Goal: Task Accomplishment & Management: Manage account settings

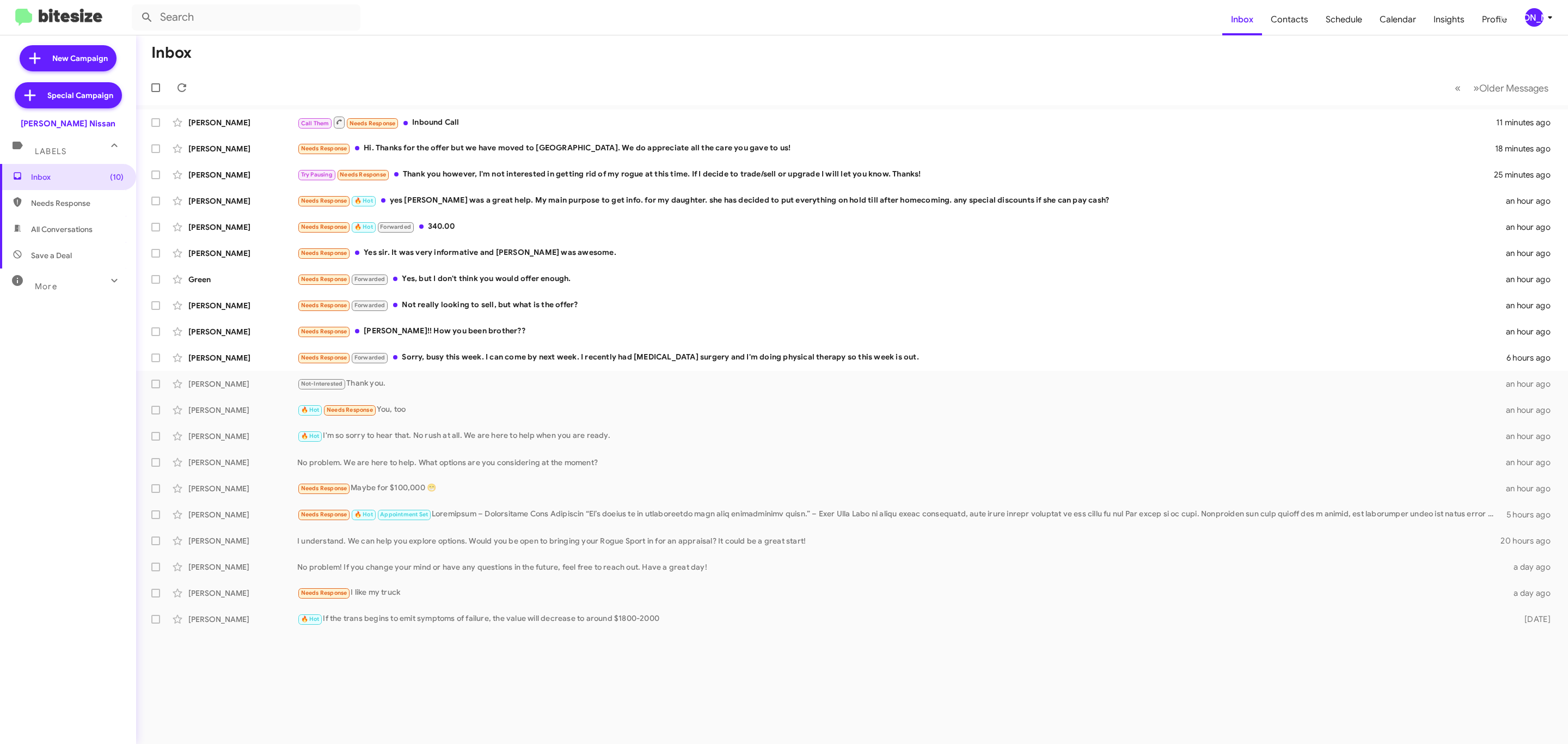
click at [1537, 25] on div "[PERSON_NAME]" at bounding box center [1534, 17] width 19 height 19
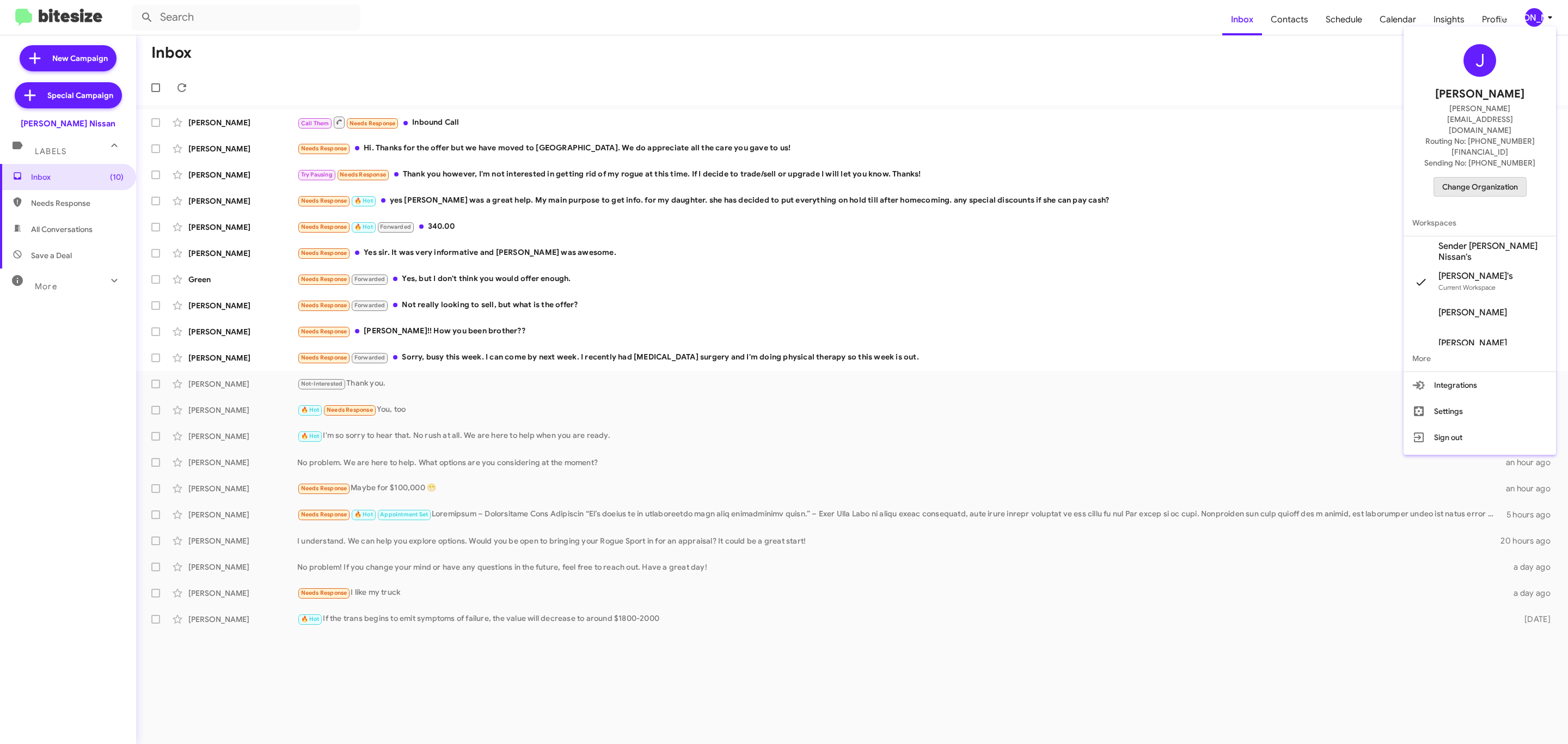
click at [1449, 177] on span "Change Organization" at bounding box center [1480, 187] width 76 height 19
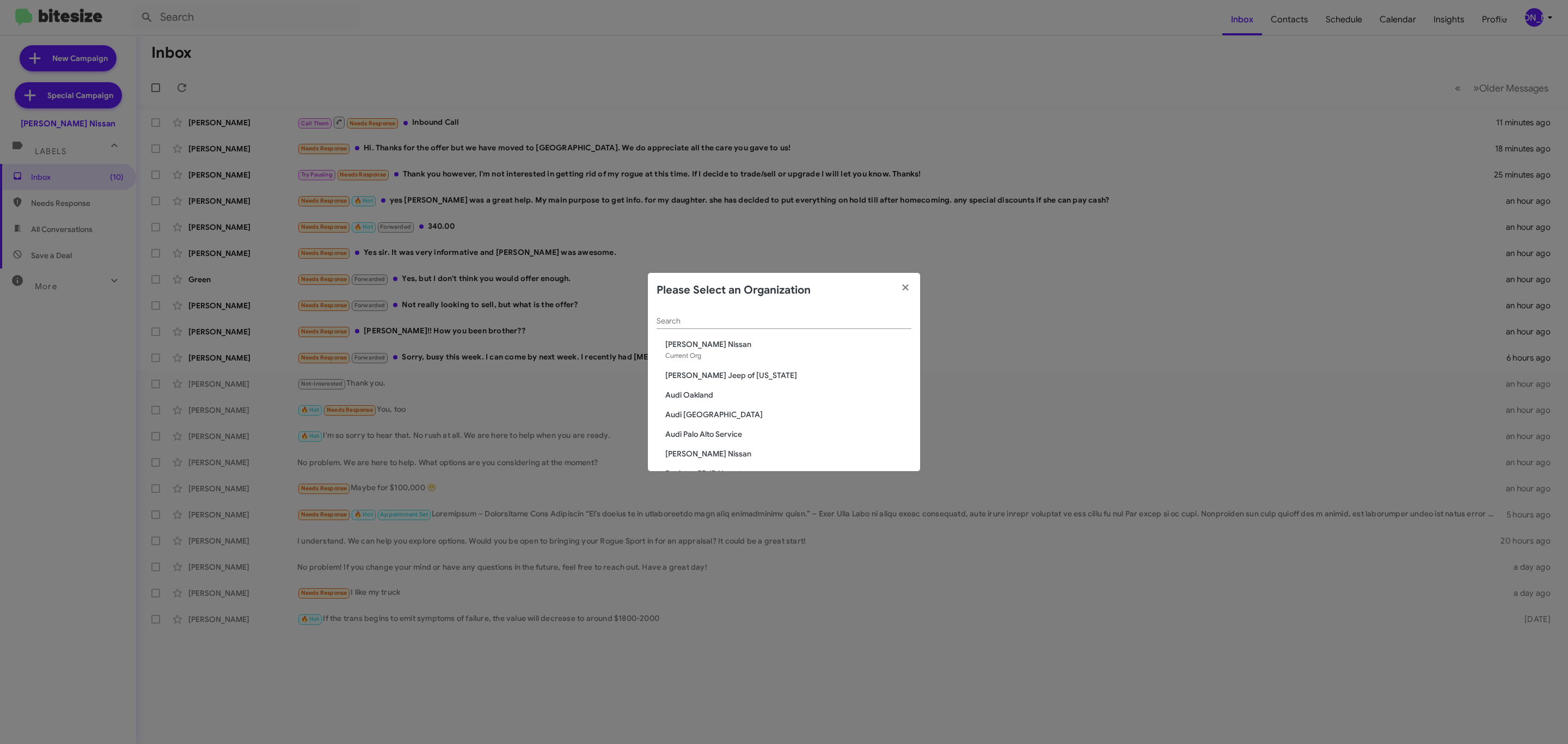
click at [825, 315] on div "Search" at bounding box center [784, 318] width 255 height 21
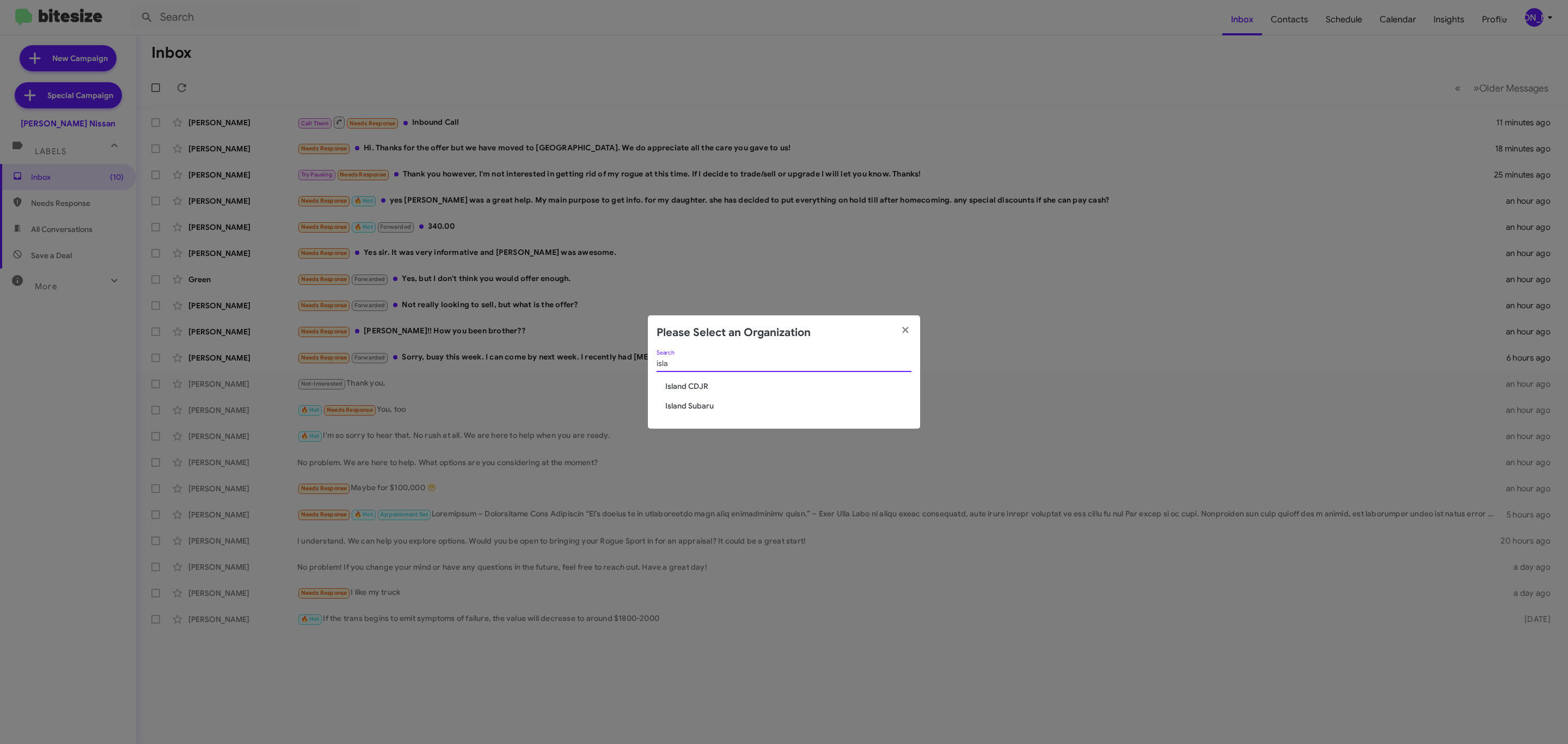
type input "isla"
click at [682, 386] on span "Island CDJR" at bounding box center [788, 386] width 246 height 11
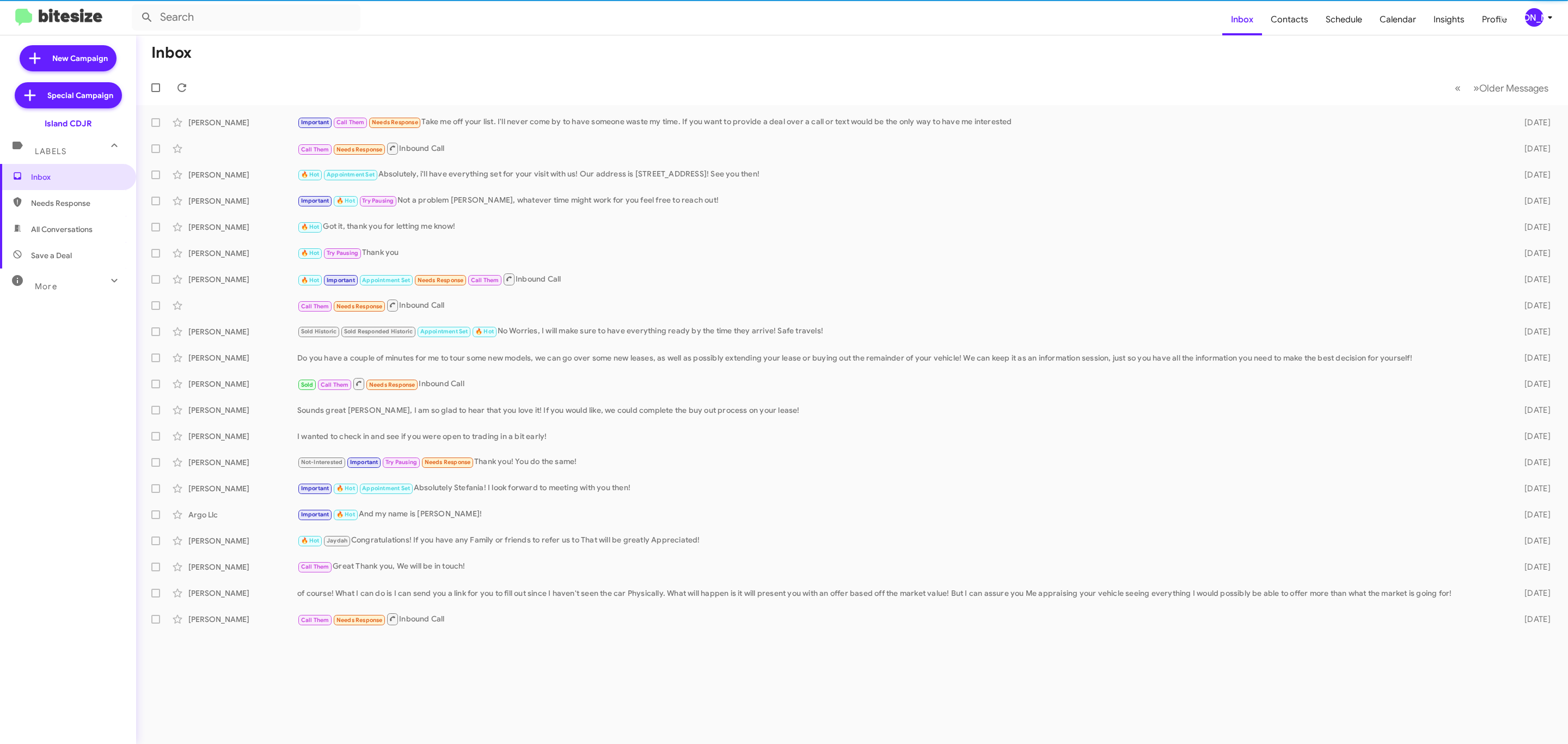
click at [78, 289] on div "More" at bounding box center [57, 282] width 97 height 20
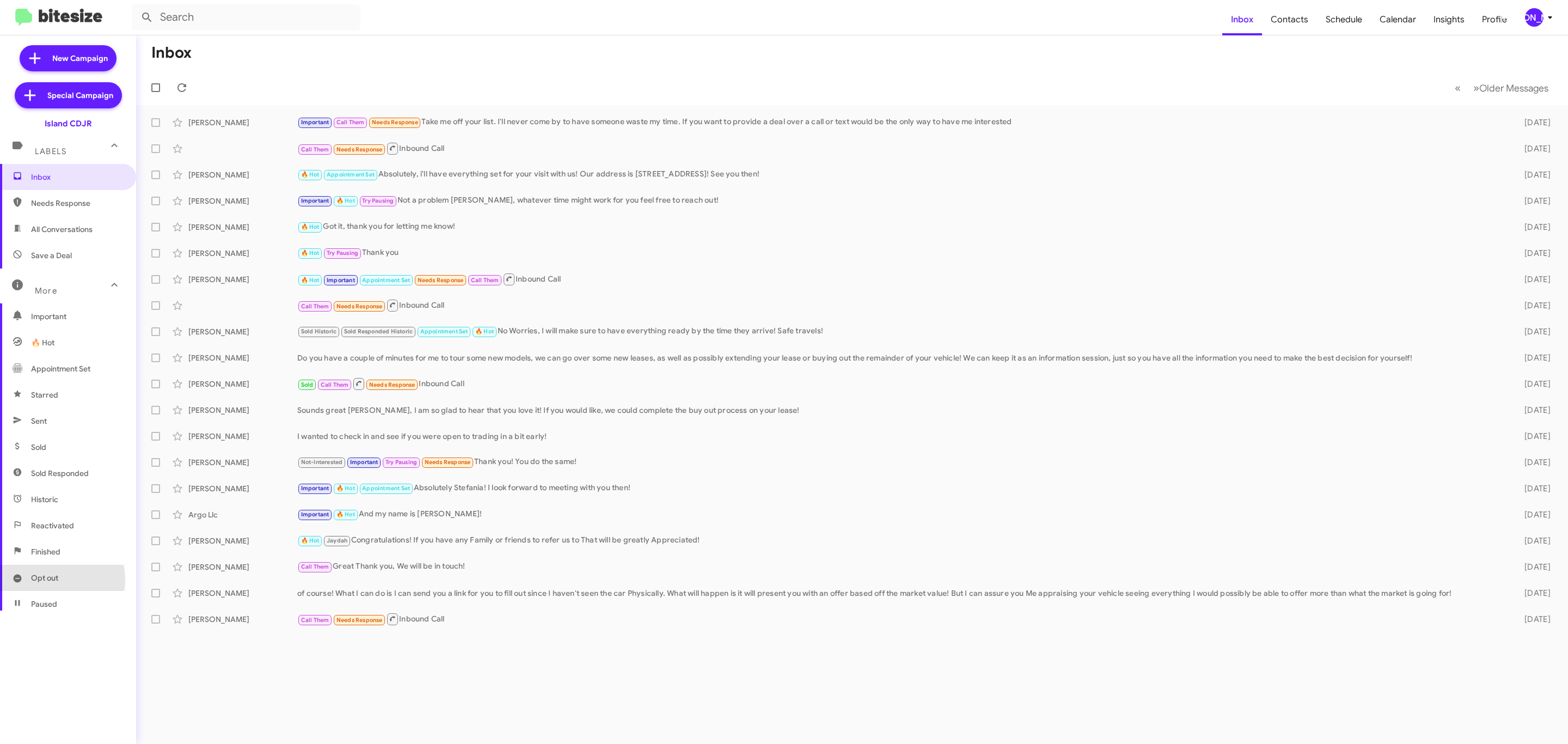
click at [54, 580] on span "Opt out" at bounding box center [45, 578] width 27 height 11
type input "in:opt-out"
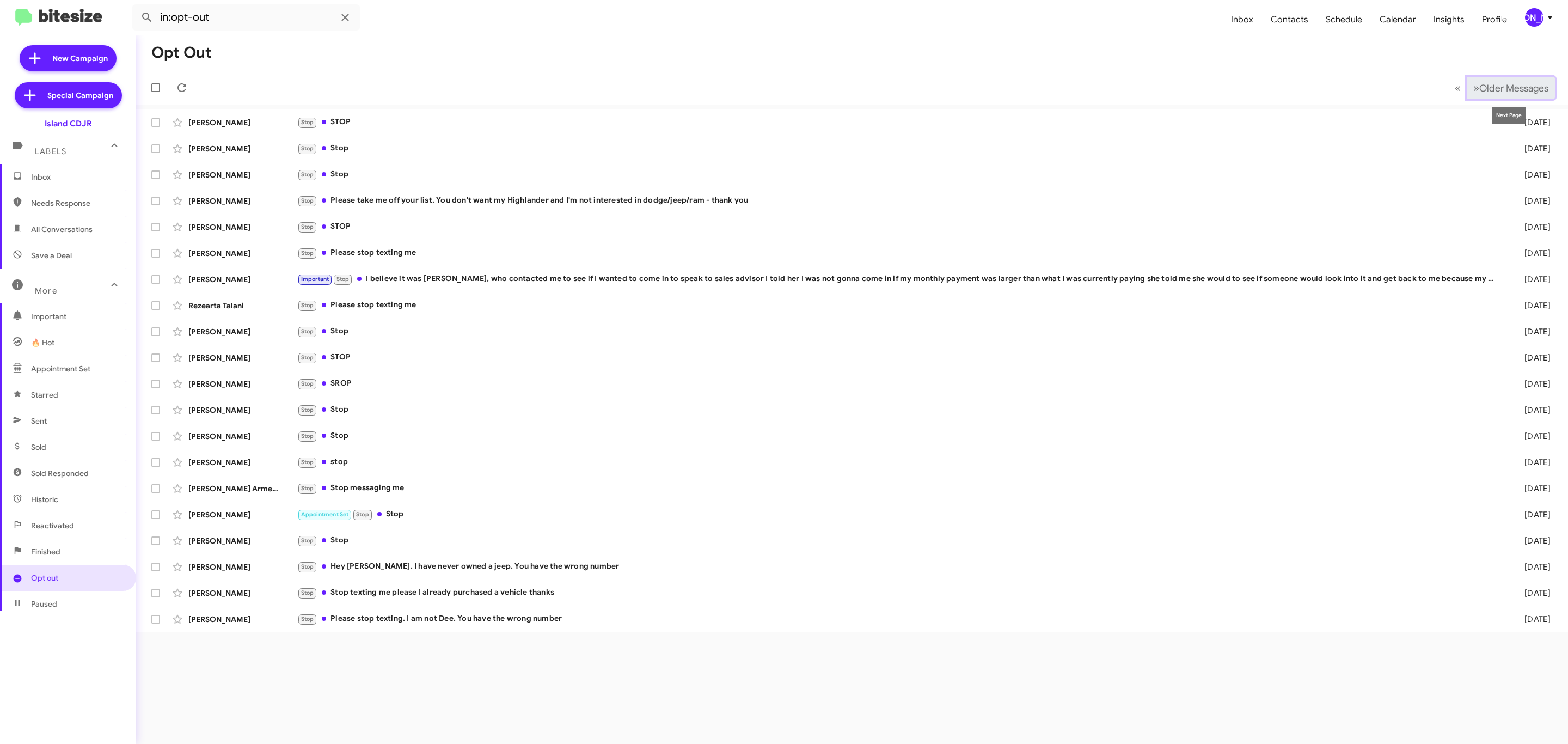
click at [1510, 89] on span "Older Messages" at bounding box center [1513, 87] width 69 height 12
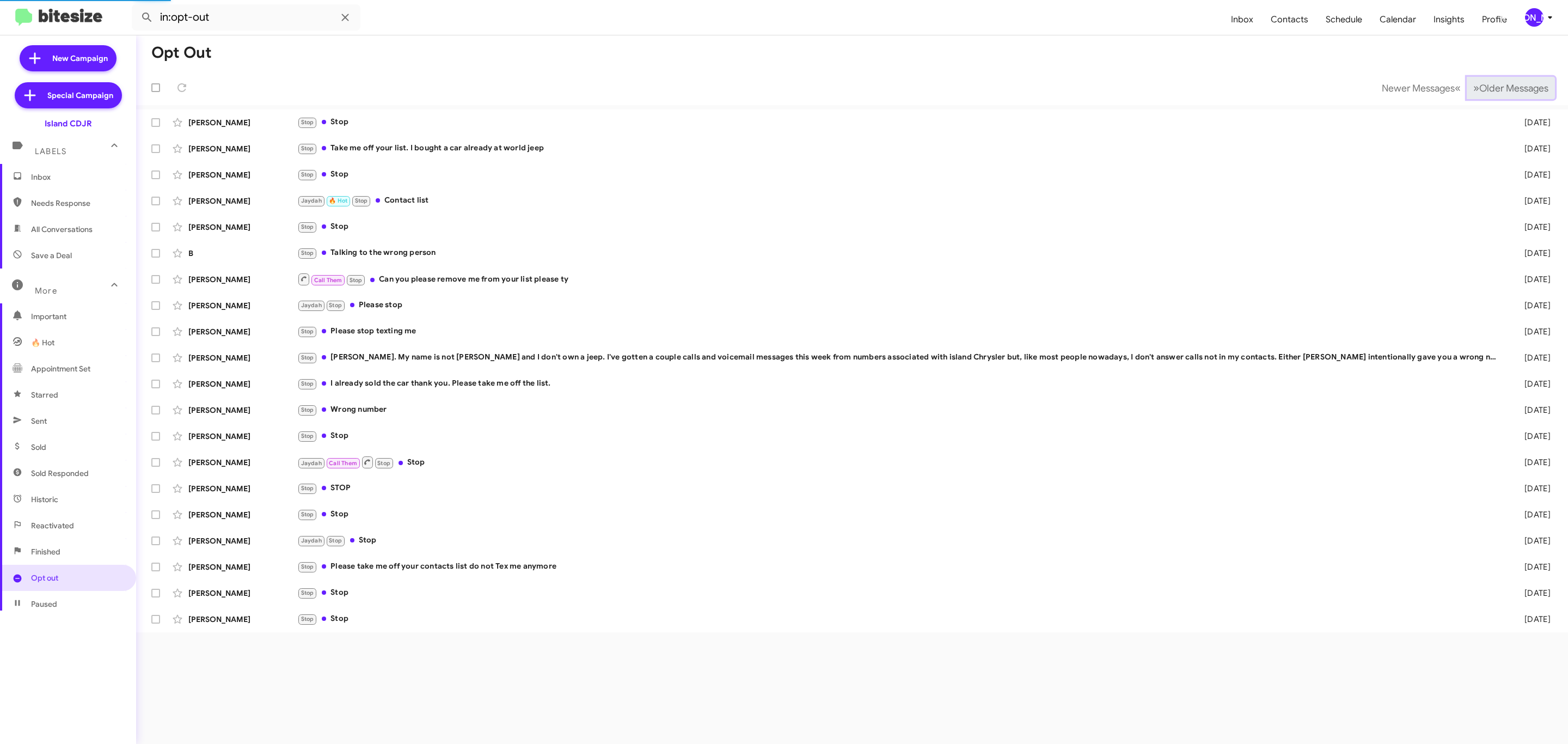
click at [1510, 89] on span "Older Messages" at bounding box center [1513, 87] width 69 height 12
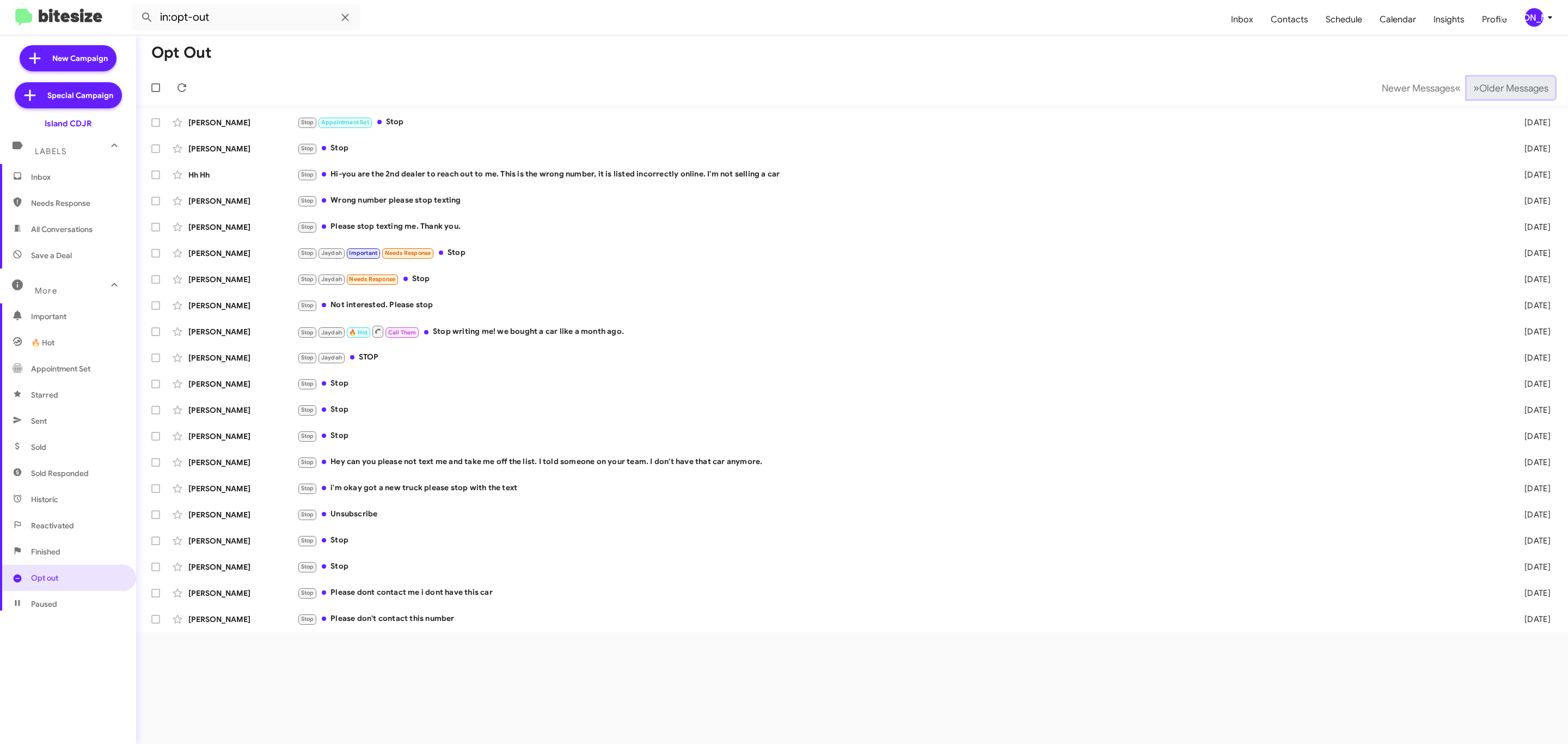
click at [1510, 89] on span "Older Messages" at bounding box center [1513, 87] width 69 height 12
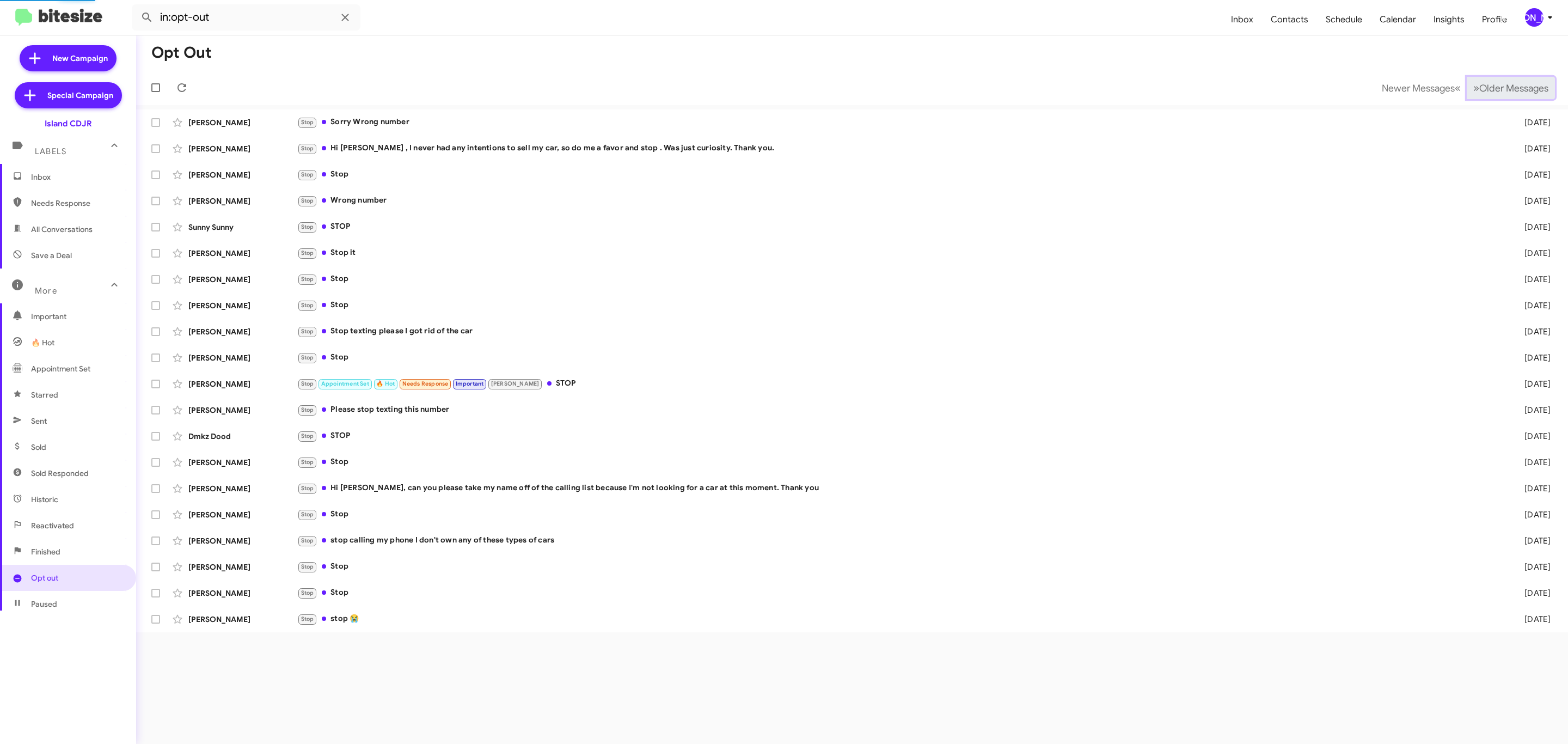
click at [1510, 89] on span "Older Messages" at bounding box center [1513, 87] width 69 height 12
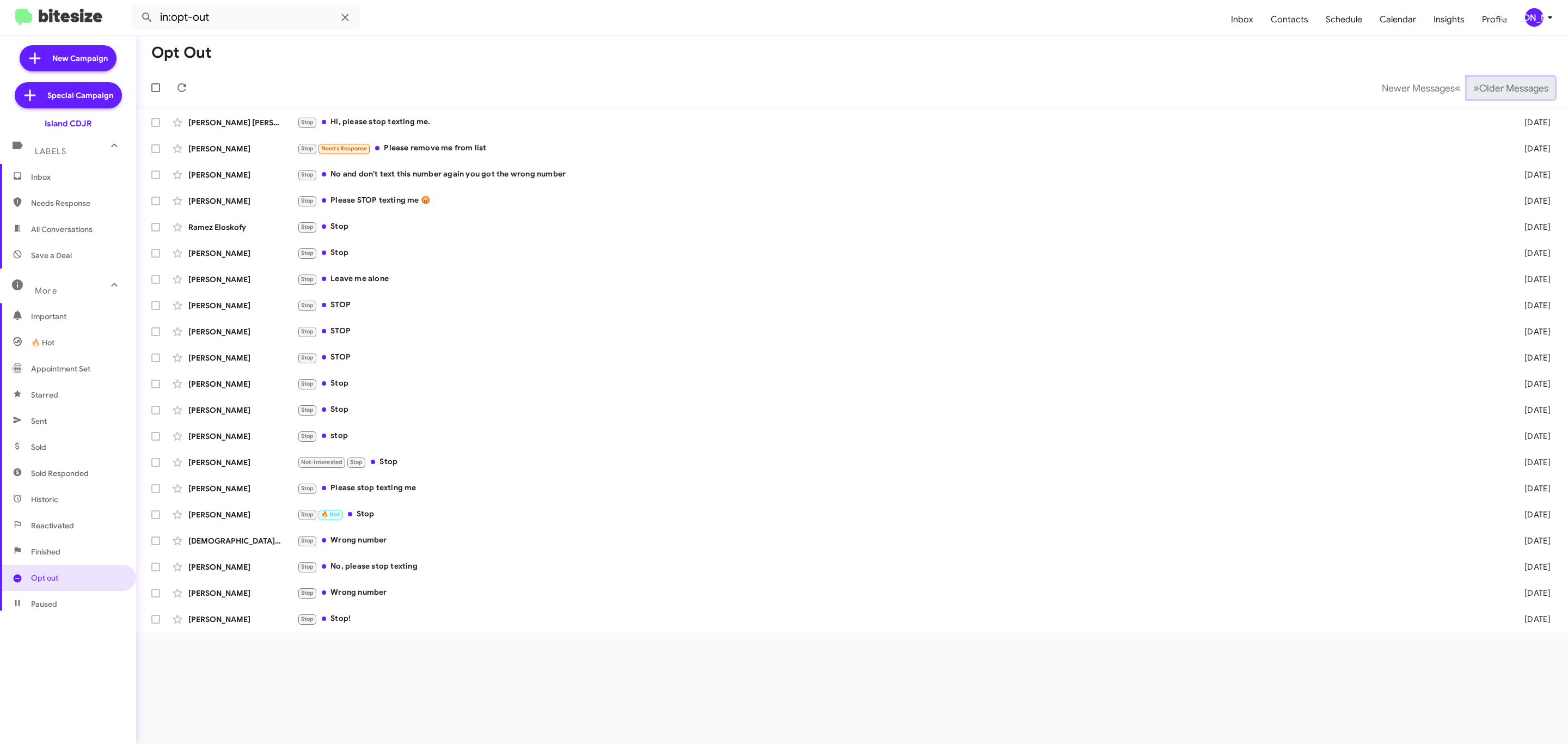
click at [1510, 89] on span "Older Messages" at bounding box center [1513, 87] width 69 height 12
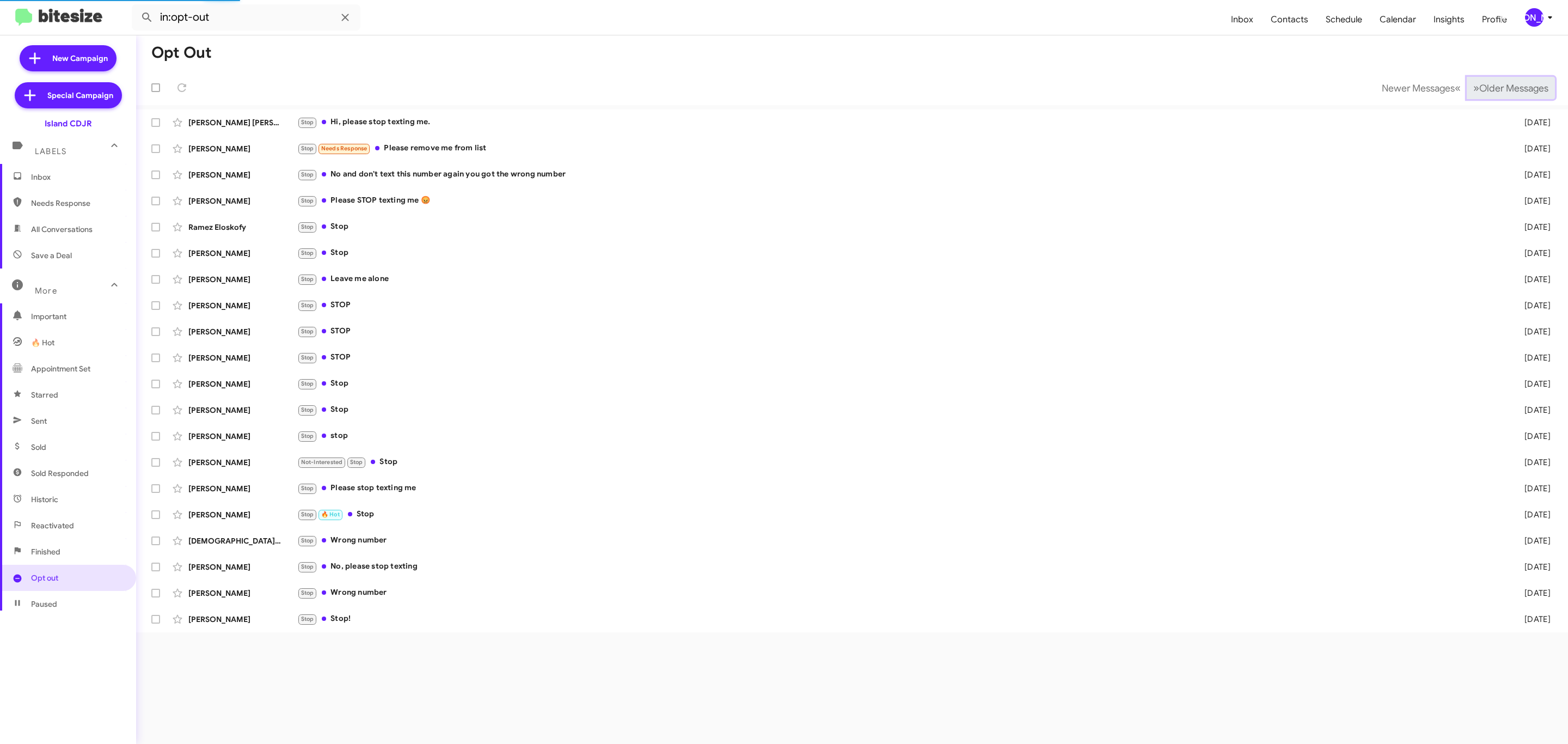
click at [1510, 89] on span "Older Messages" at bounding box center [1513, 87] width 69 height 12
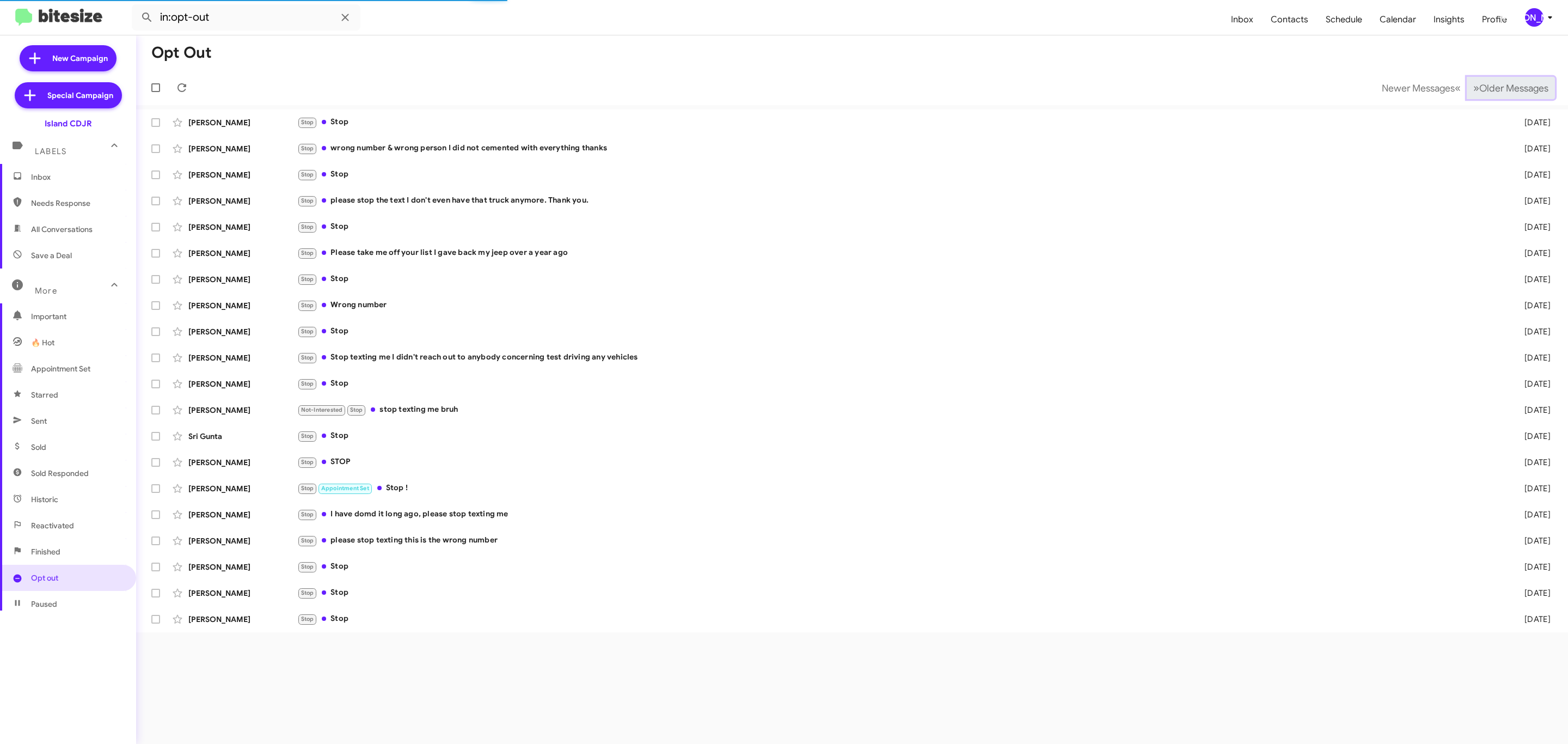
click at [1510, 89] on span "Older Messages" at bounding box center [1513, 87] width 69 height 12
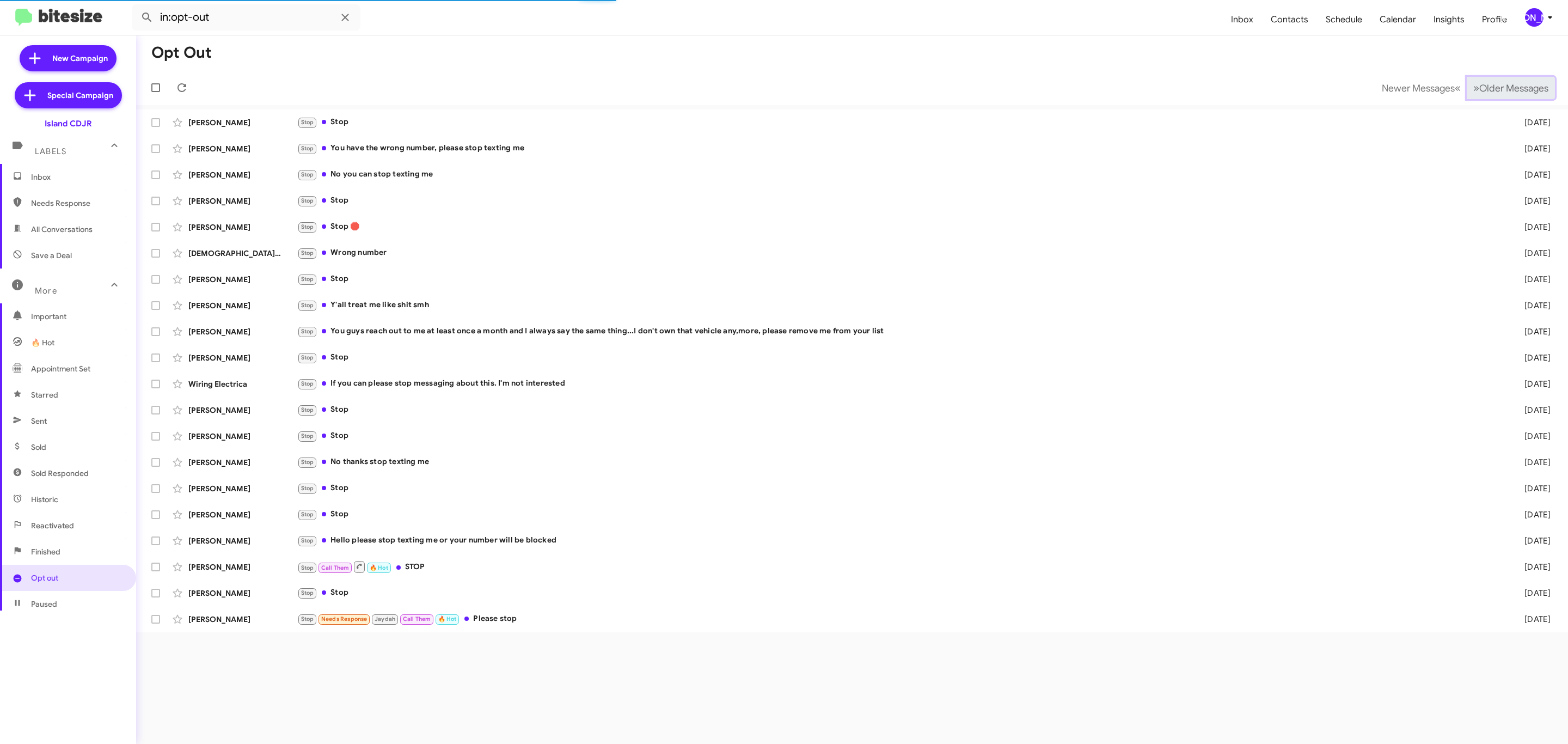
click at [1510, 89] on span "Older Messages" at bounding box center [1513, 87] width 69 height 12
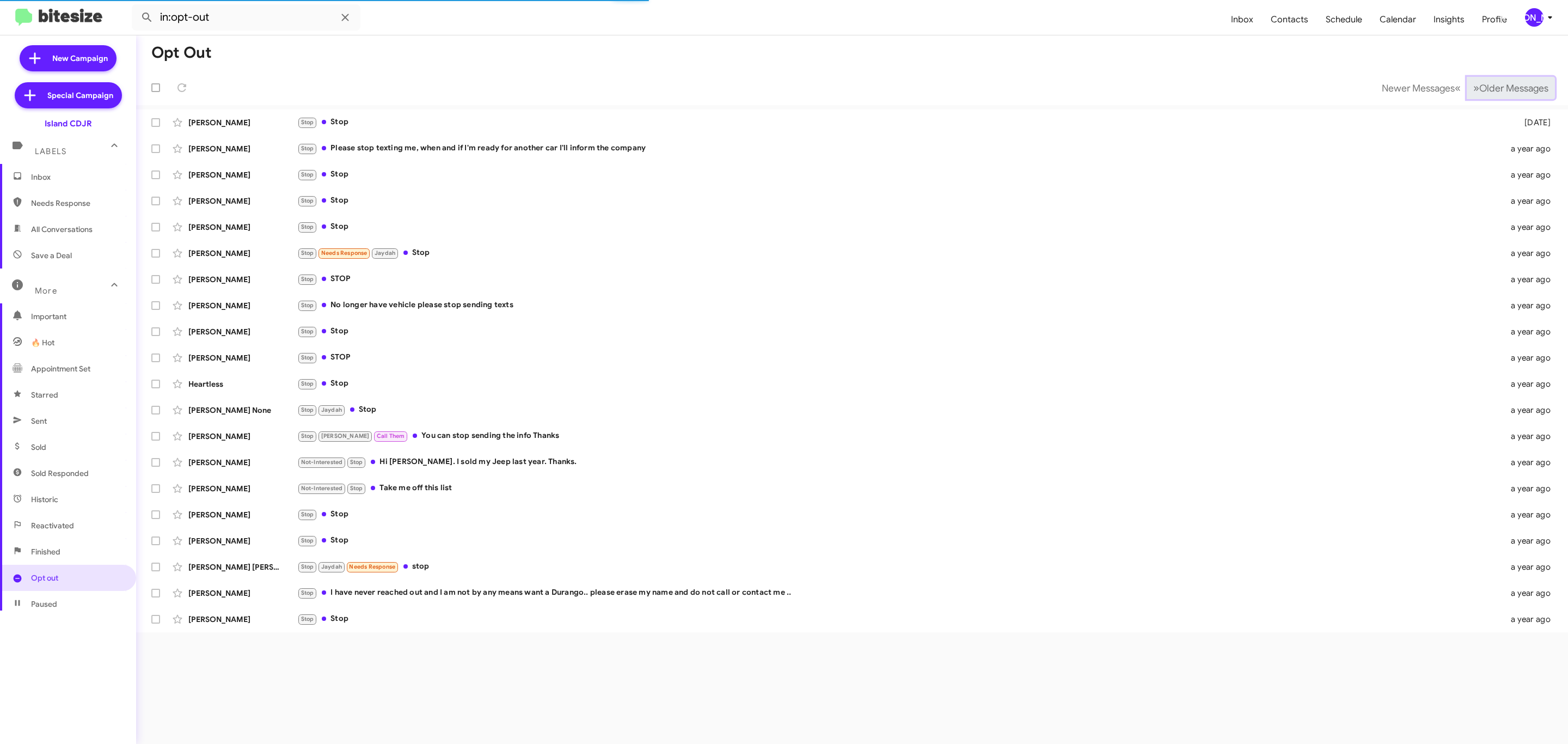
click at [1510, 89] on span "Older Messages" at bounding box center [1513, 87] width 69 height 12
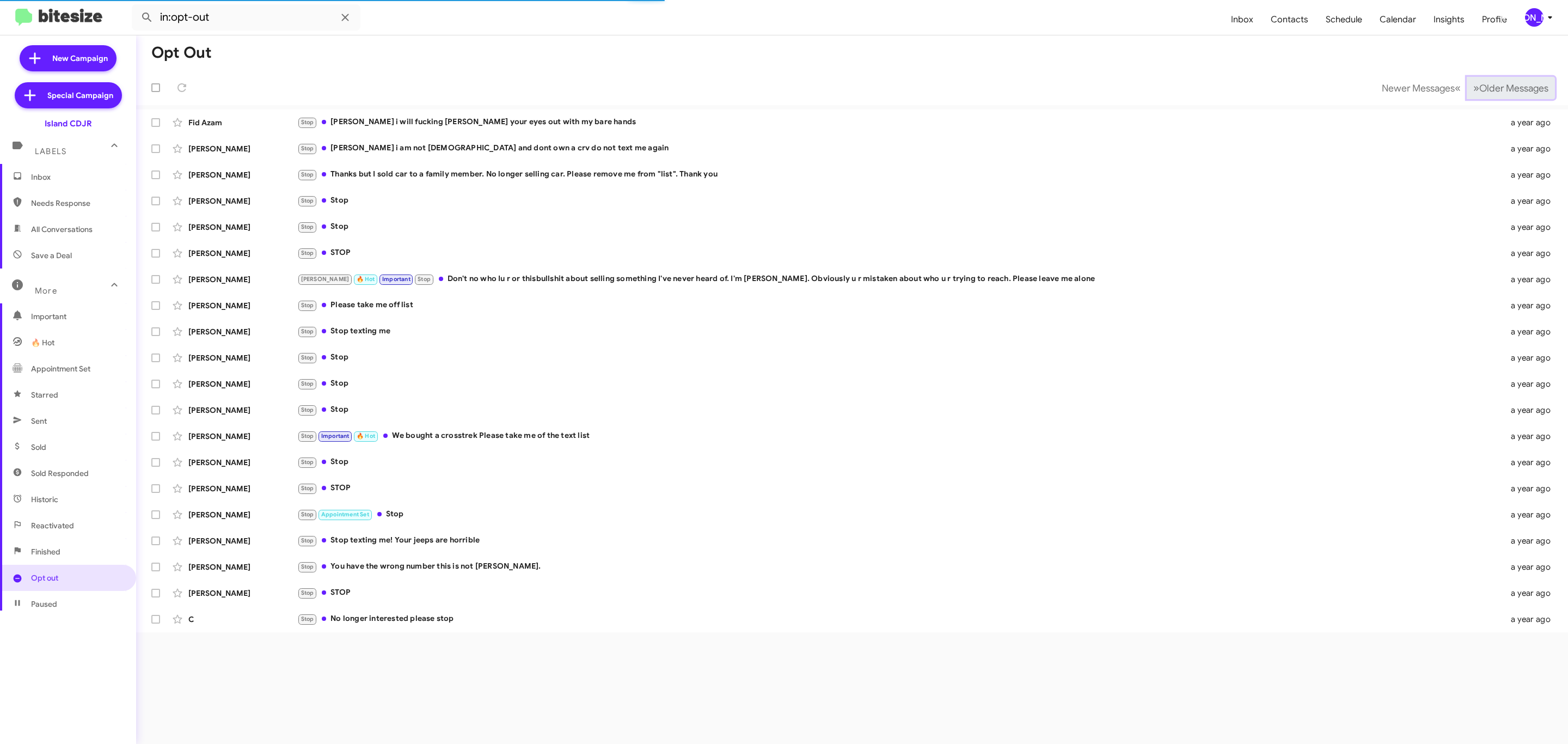
click at [1510, 89] on span "Older Messages" at bounding box center [1513, 87] width 69 height 12
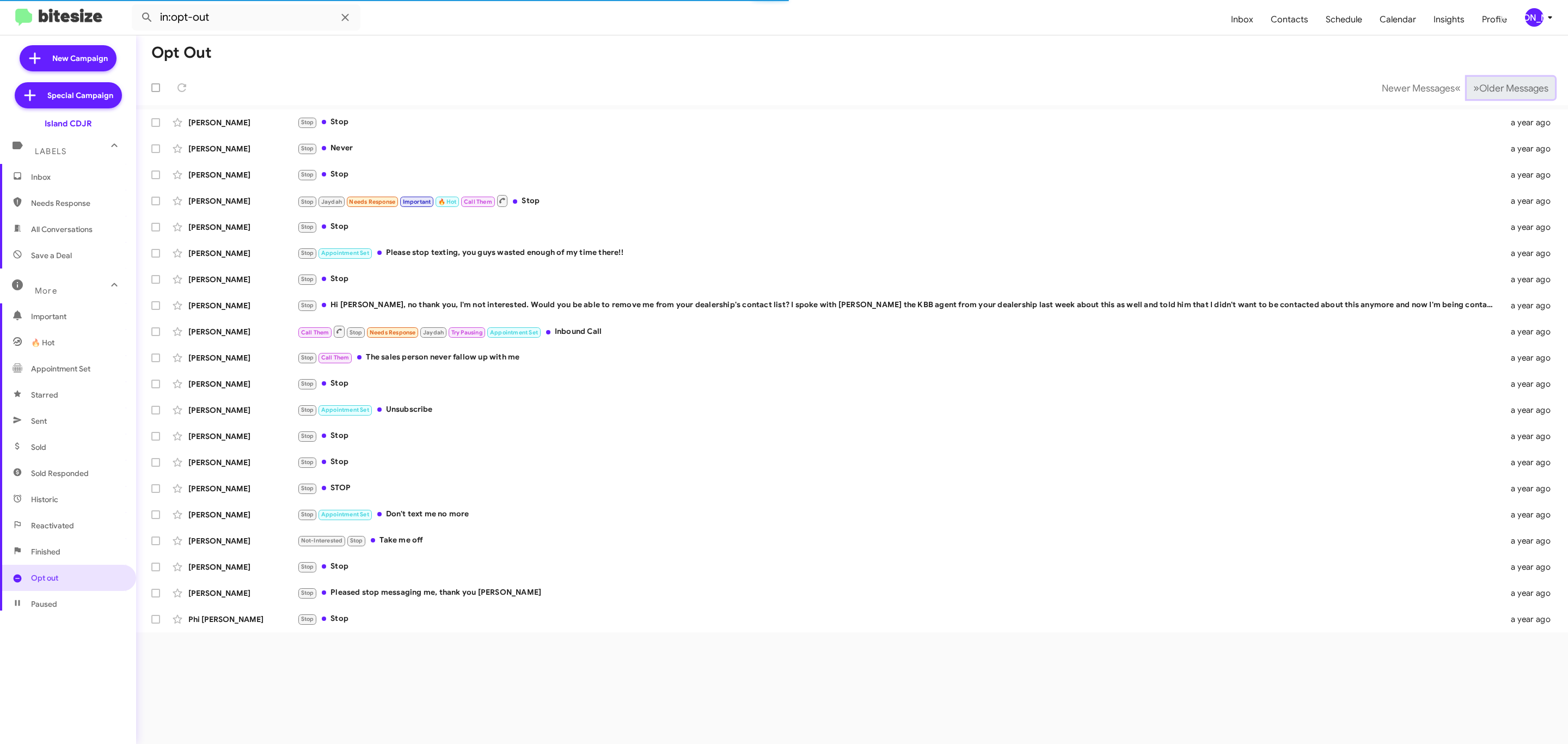
click at [1510, 89] on span "Older Messages" at bounding box center [1513, 87] width 69 height 12
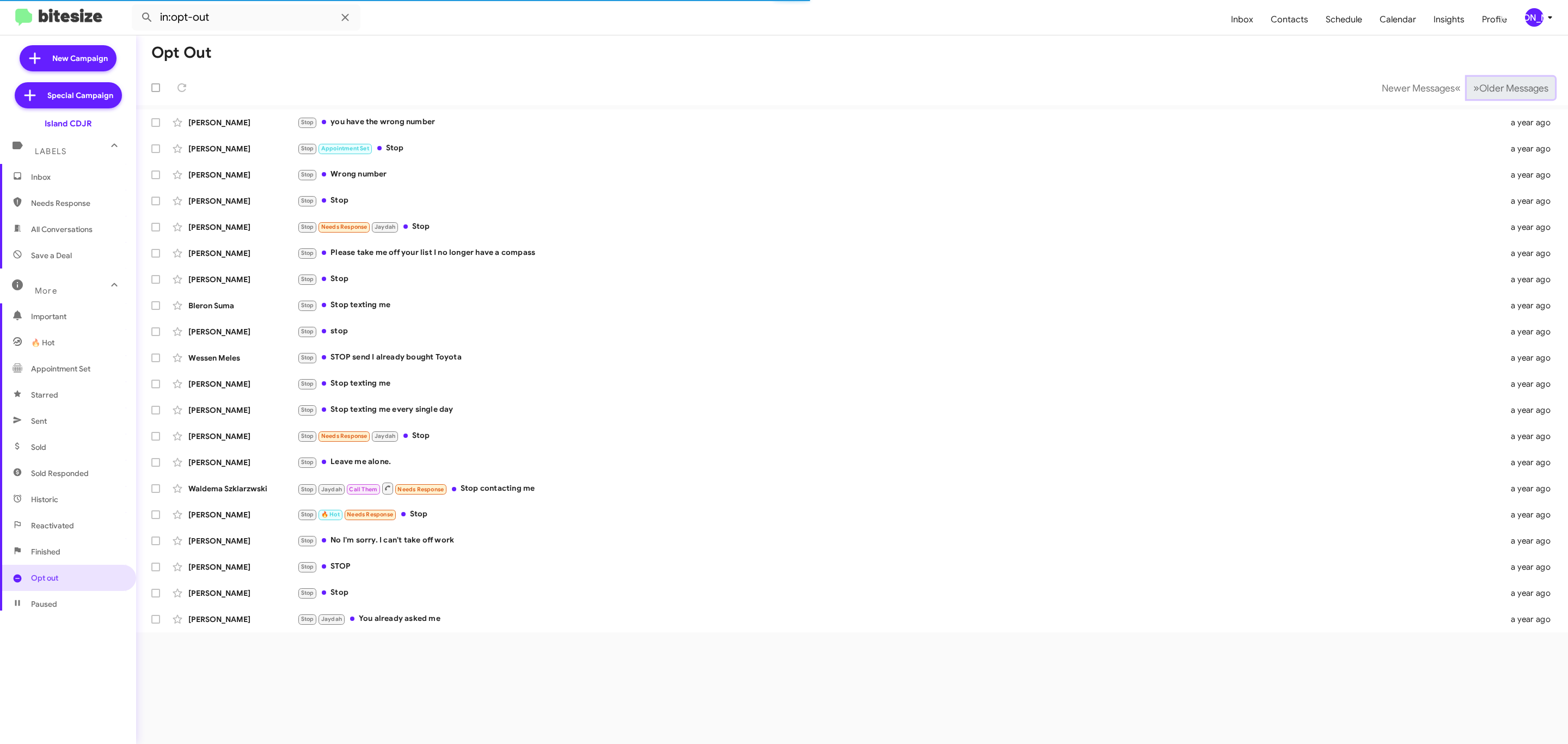
click at [1510, 89] on span "Older Messages" at bounding box center [1513, 87] width 69 height 12
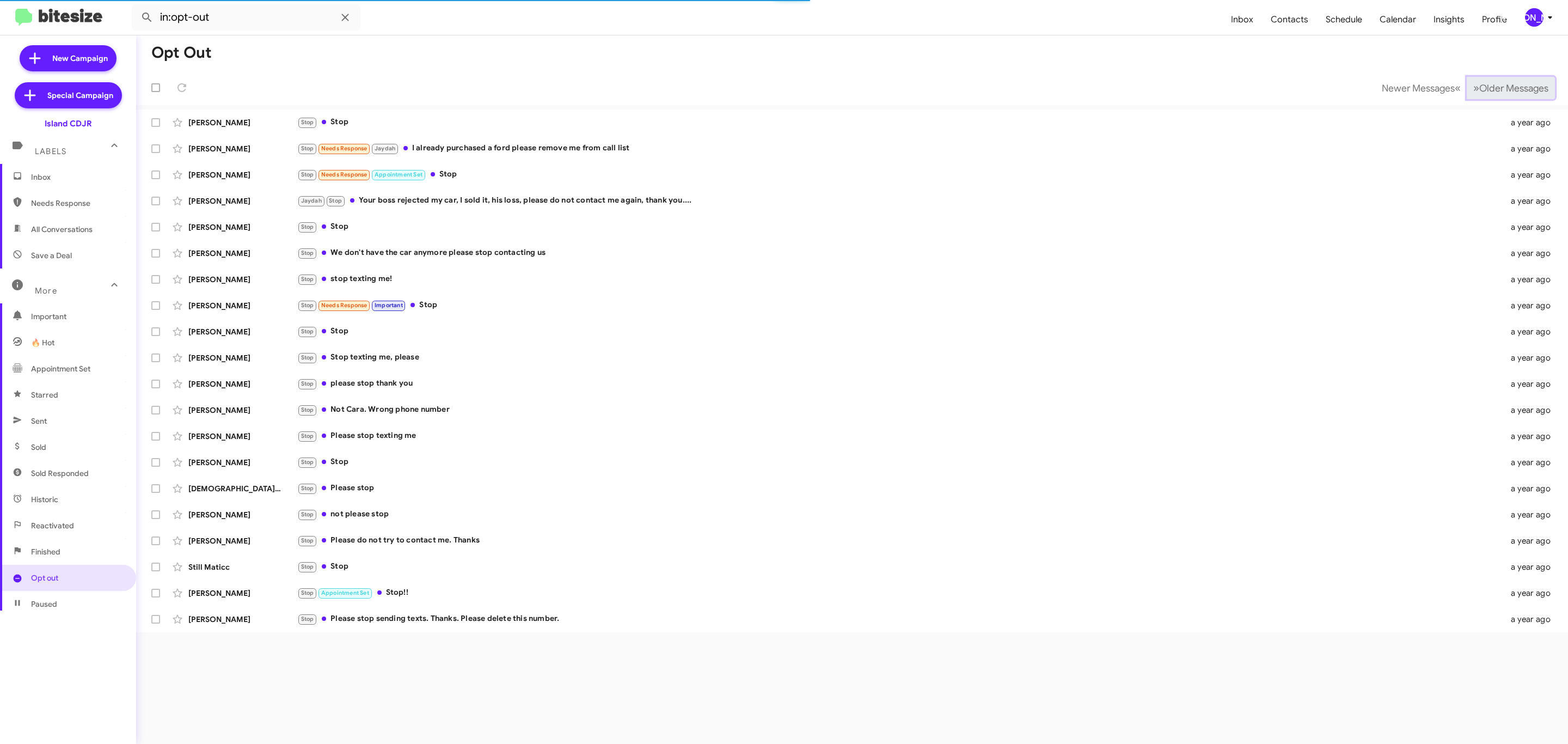
click at [1510, 89] on span "Older Messages" at bounding box center [1513, 87] width 69 height 12
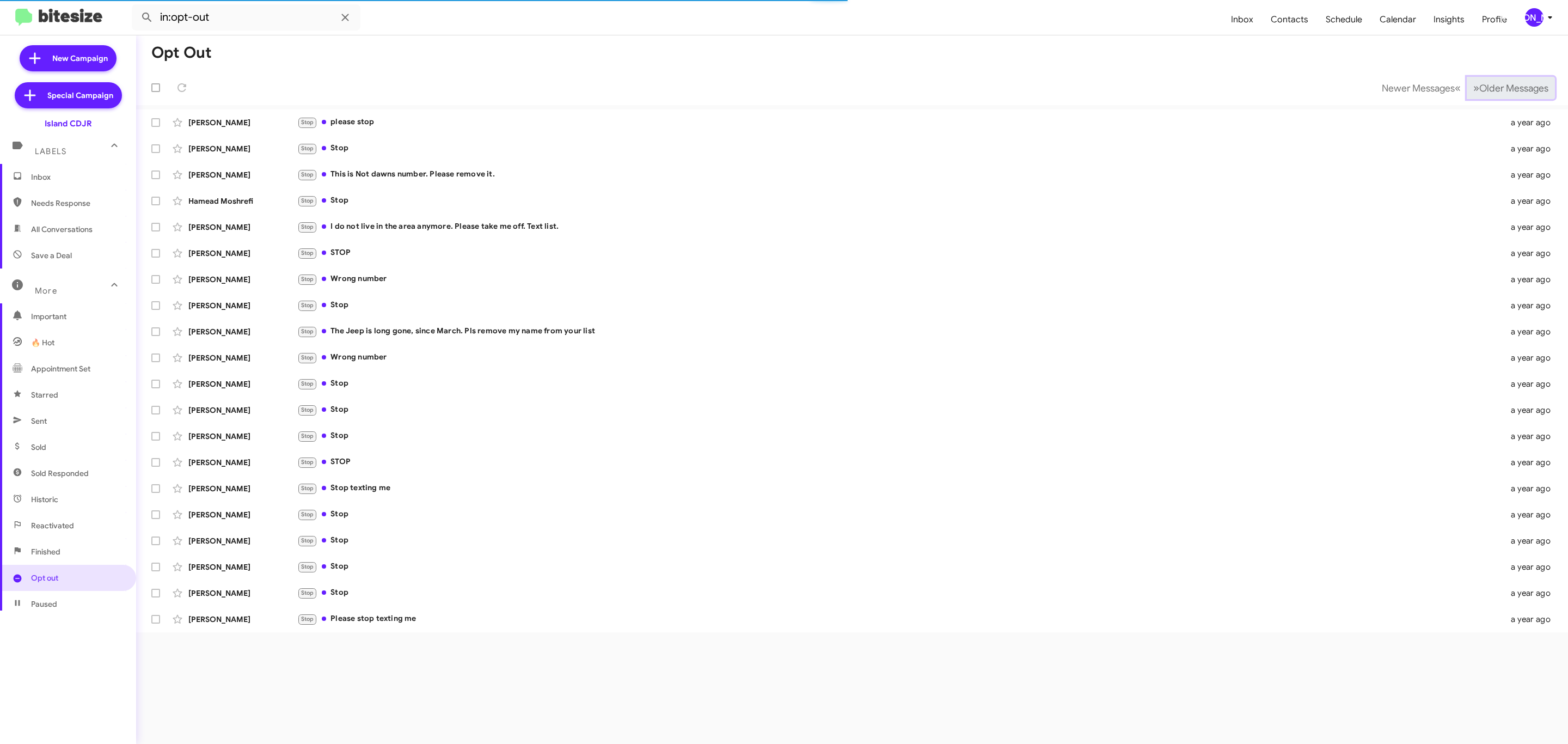
click at [1510, 89] on span "Older Messages" at bounding box center [1513, 87] width 69 height 12
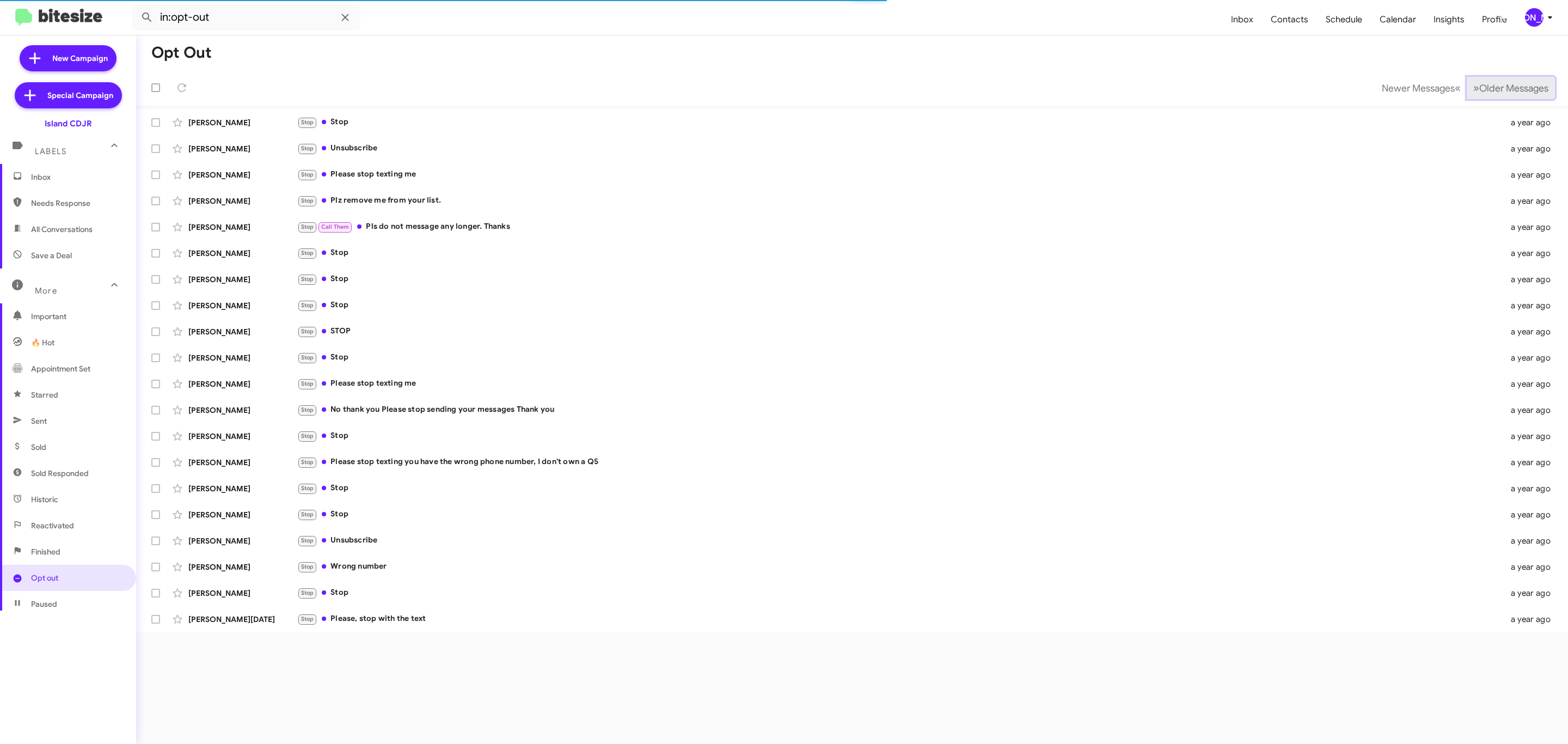
click at [1510, 89] on span "Older Messages" at bounding box center [1513, 87] width 69 height 12
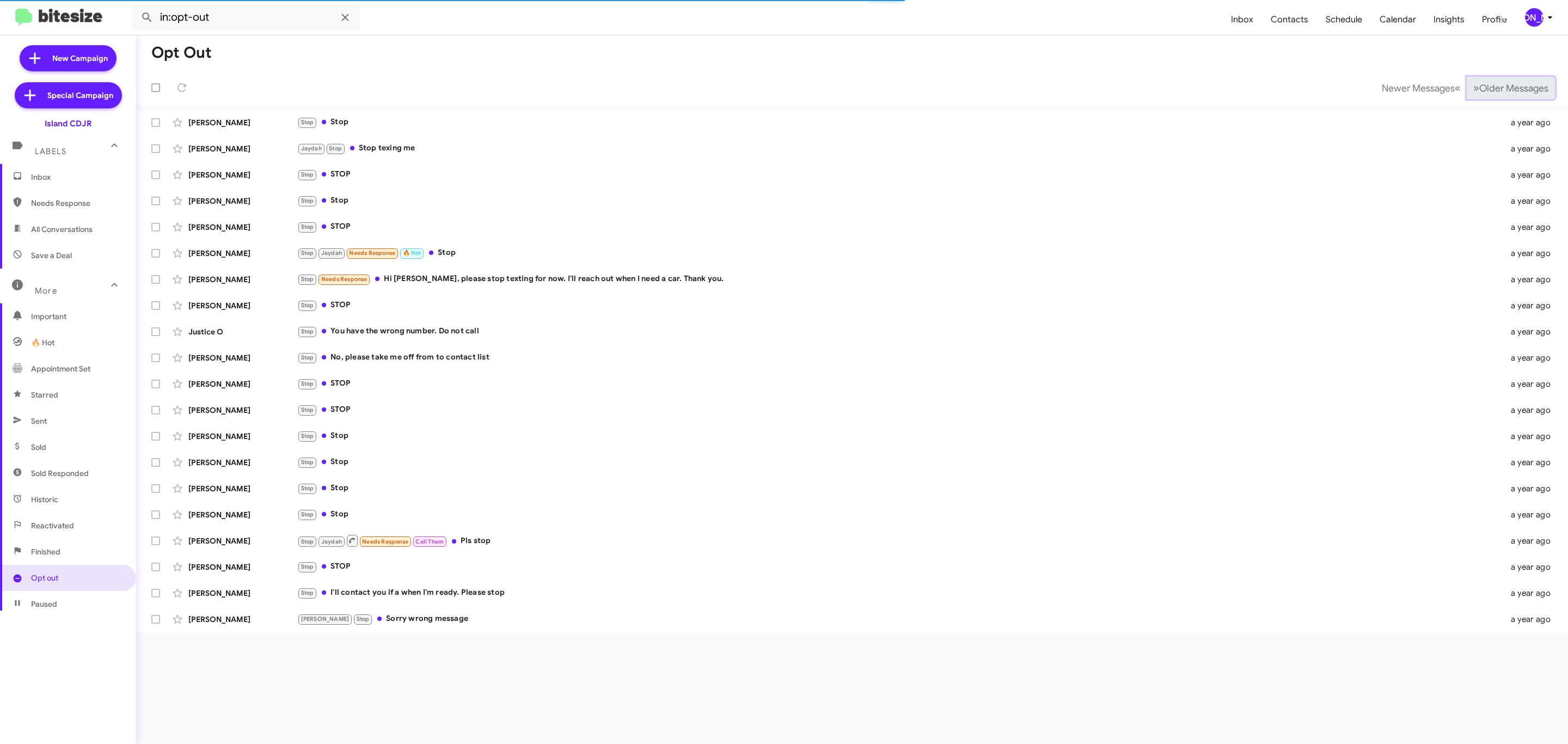
click at [1510, 89] on span "Older Messages" at bounding box center [1513, 87] width 69 height 12
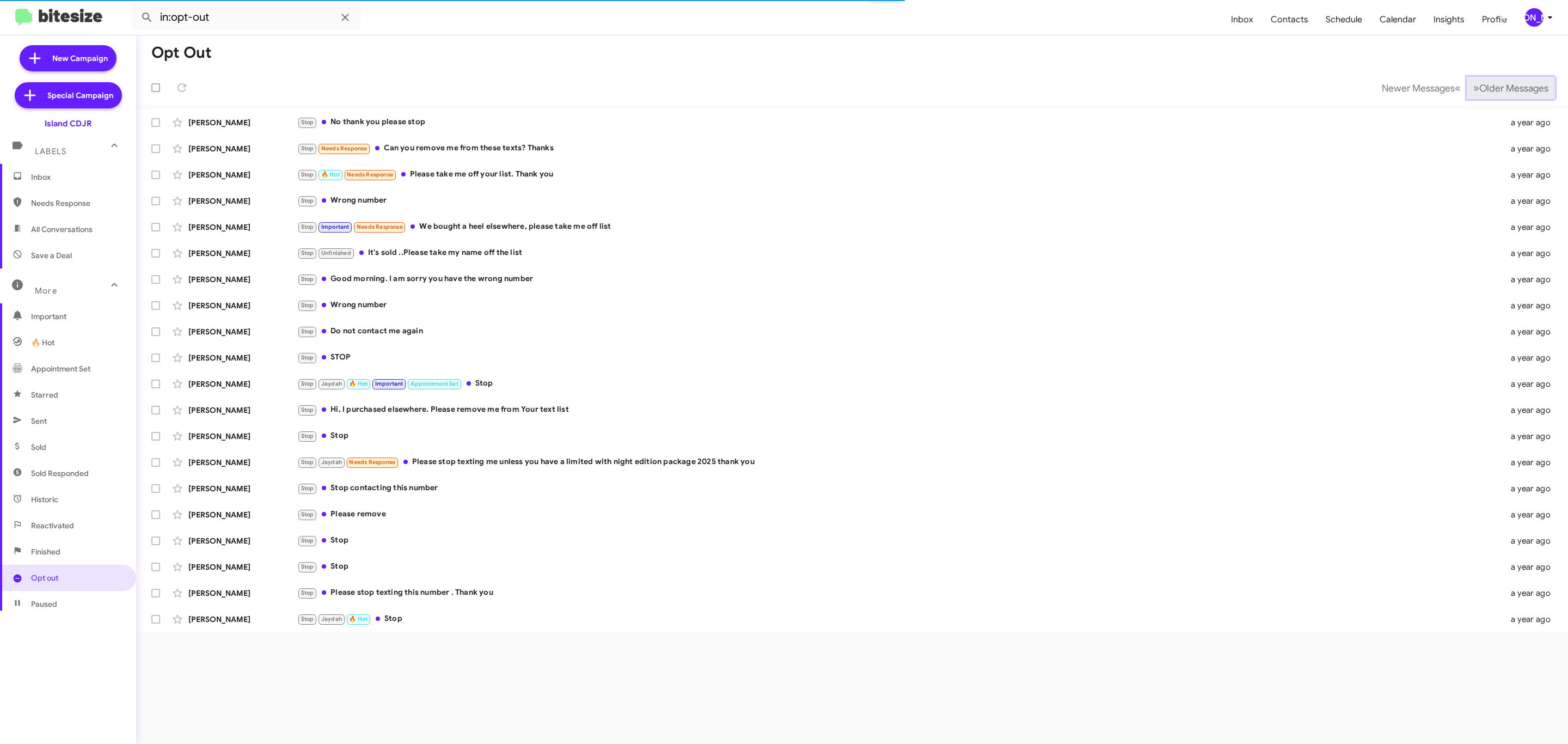
click at [1510, 89] on span "Older Messages" at bounding box center [1513, 87] width 69 height 12
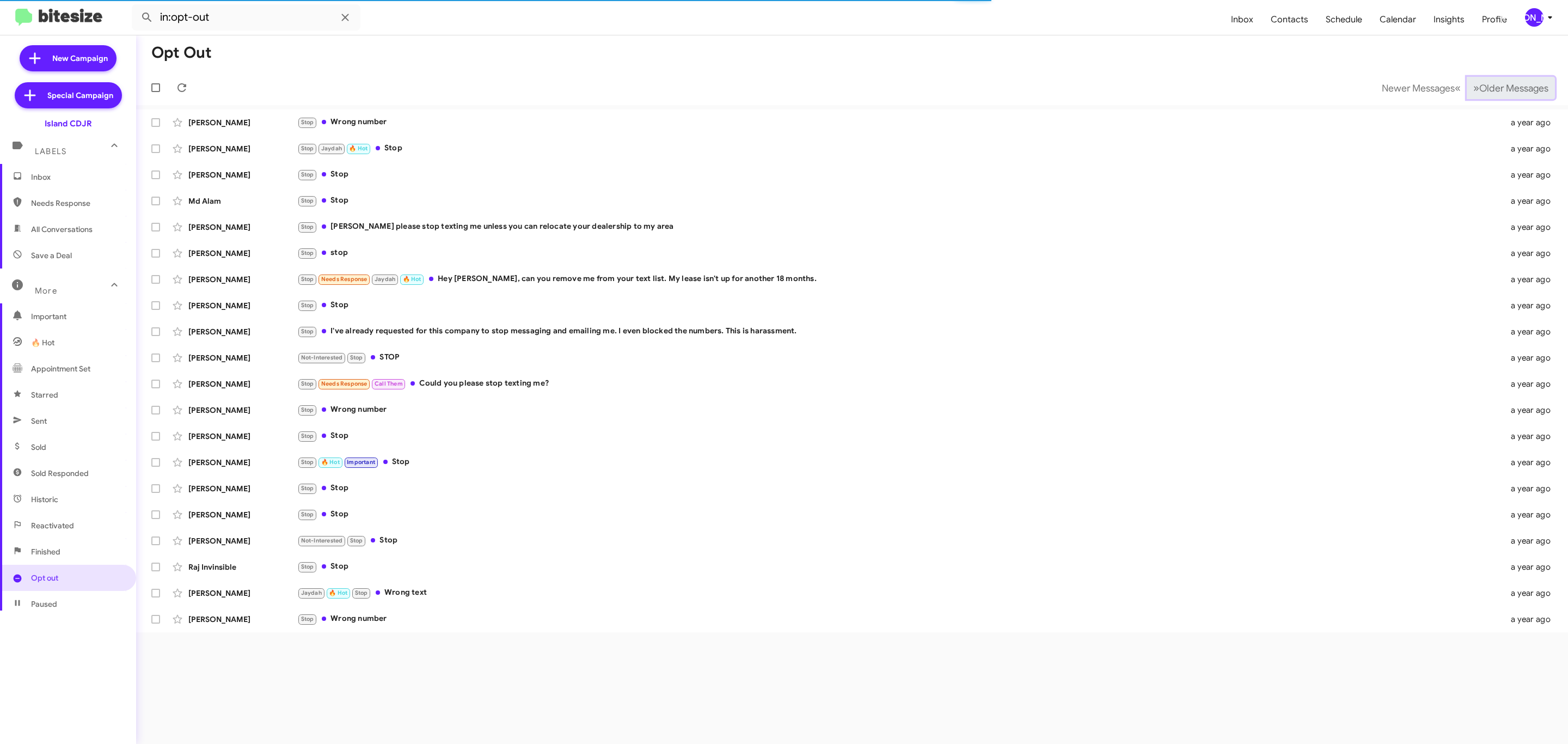
click at [1510, 89] on span "Older Messages" at bounding box center [1513, 87] width 69 height 12
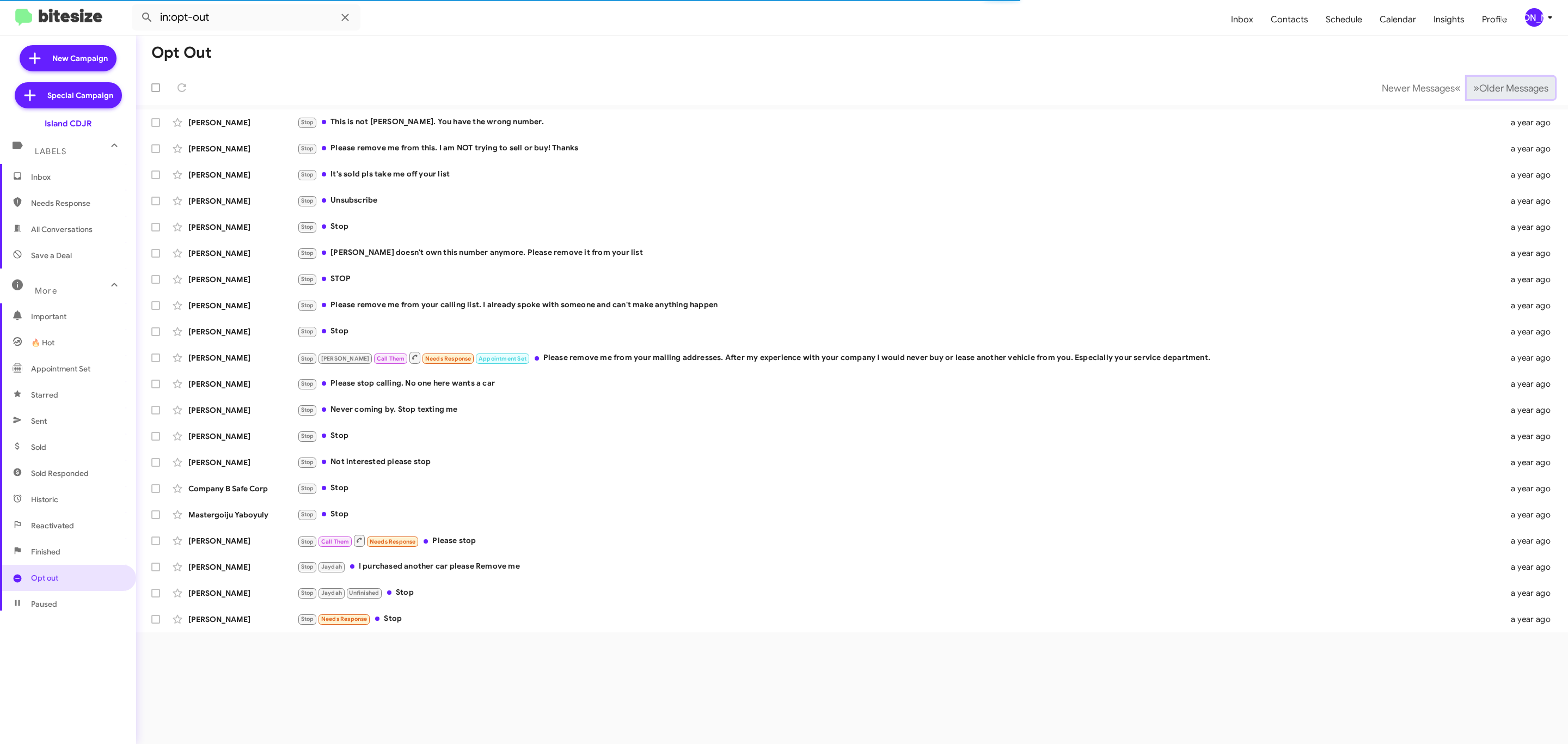
click at [1510, 89] on span "Older Messages" at bounding box center [1513, 87] width 69 height 12
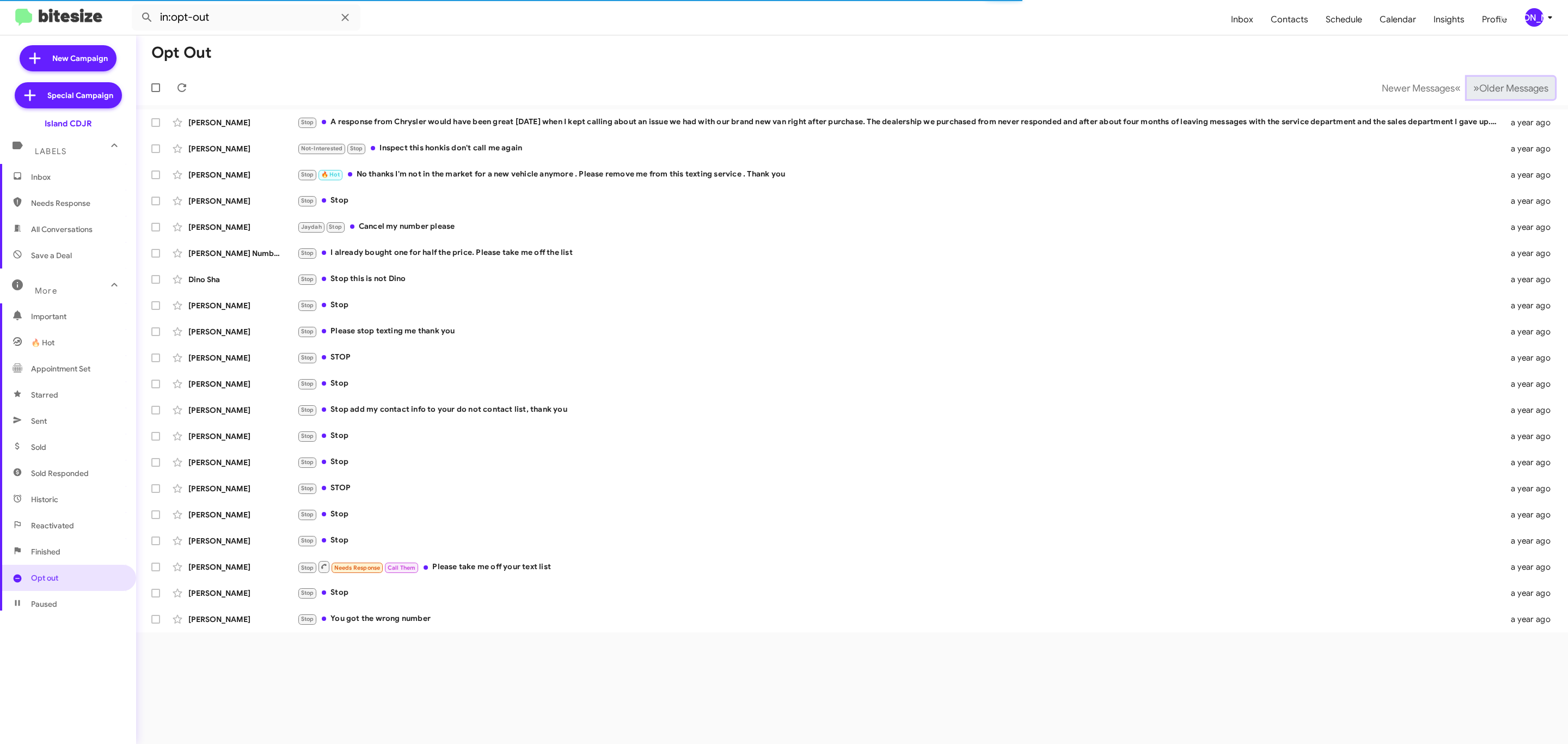
click at [1510, 89] on span "Older Messages" at bounding box center [1513, 87] width 69 height 12
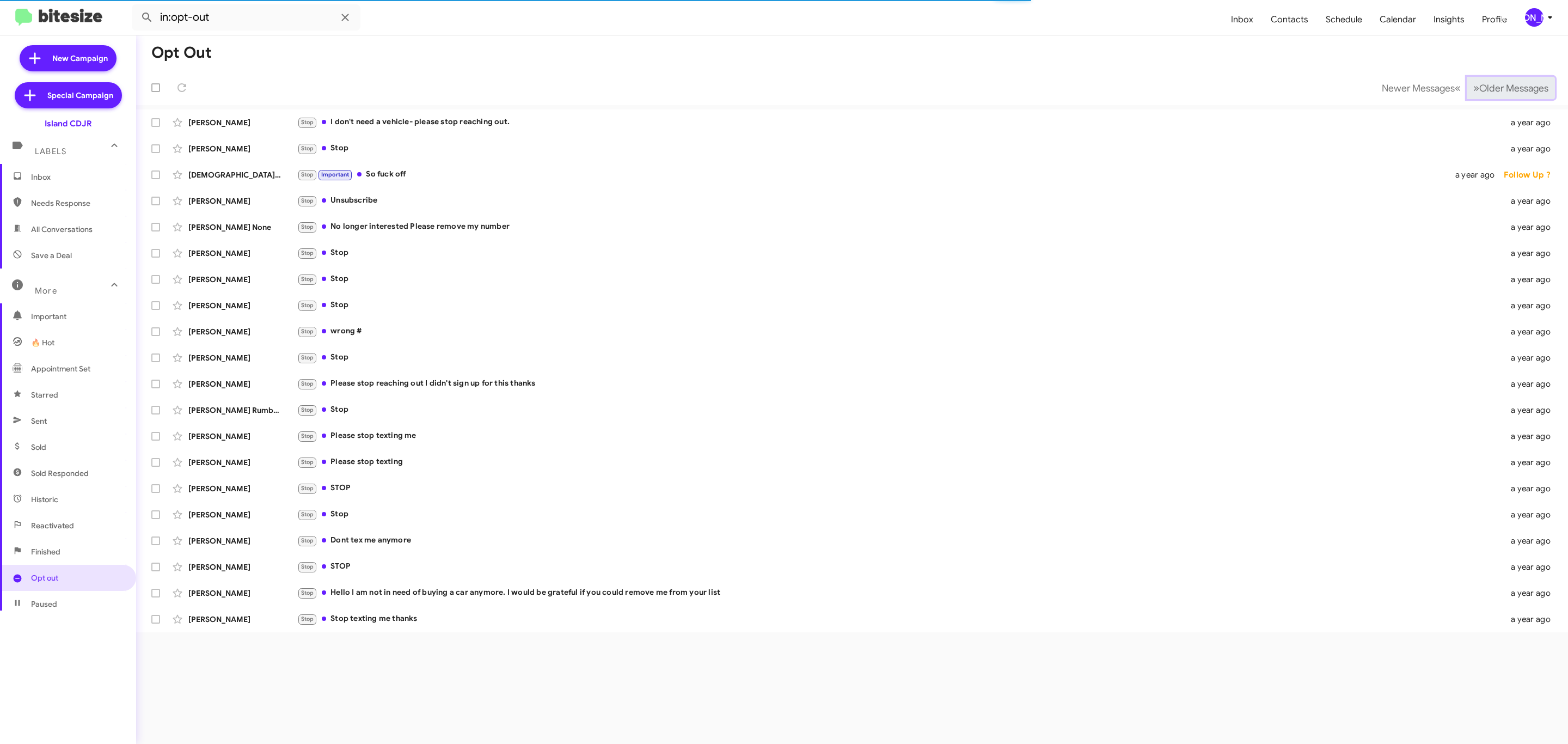
click at [1510, 89] on span "Older Messages" at bounding box center [1513, 87] width 69 height 12
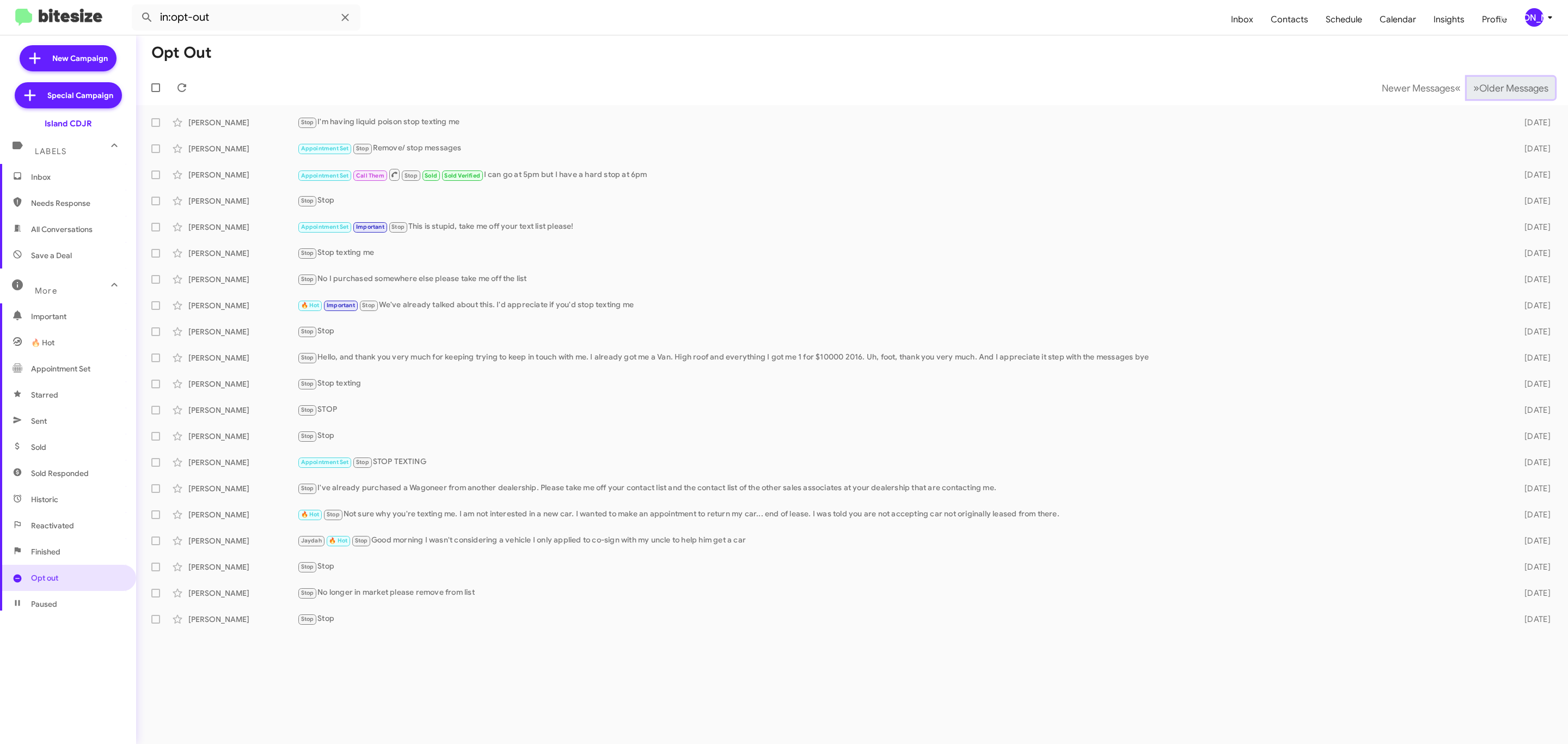
click at [1510, 89] on span "Older Messages" at bounding box center [1513, 87] width 69 height 12
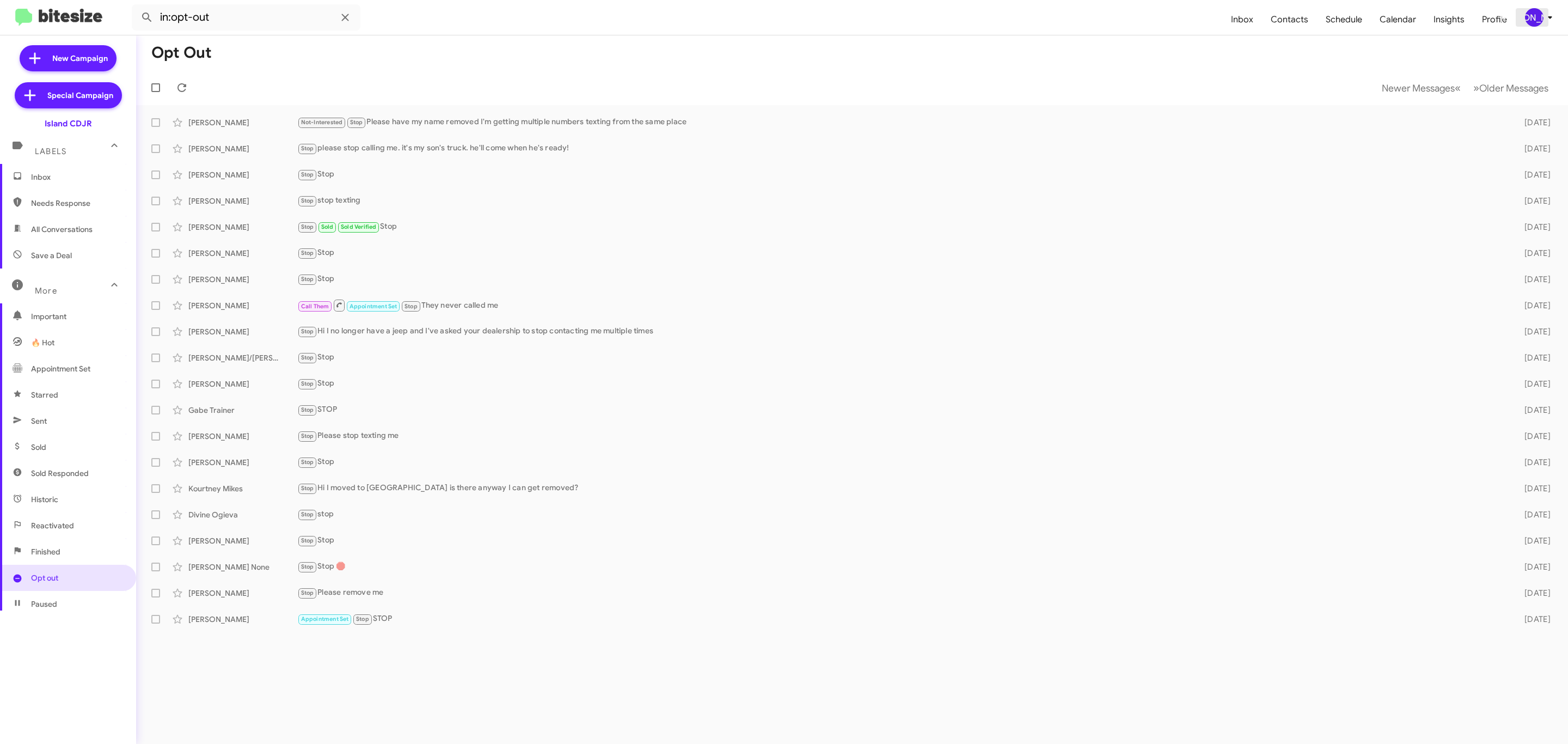
click at [1541, 15] on div "[PERSON_NAME]" at bounding box center [1534, 17] width 19 height 19
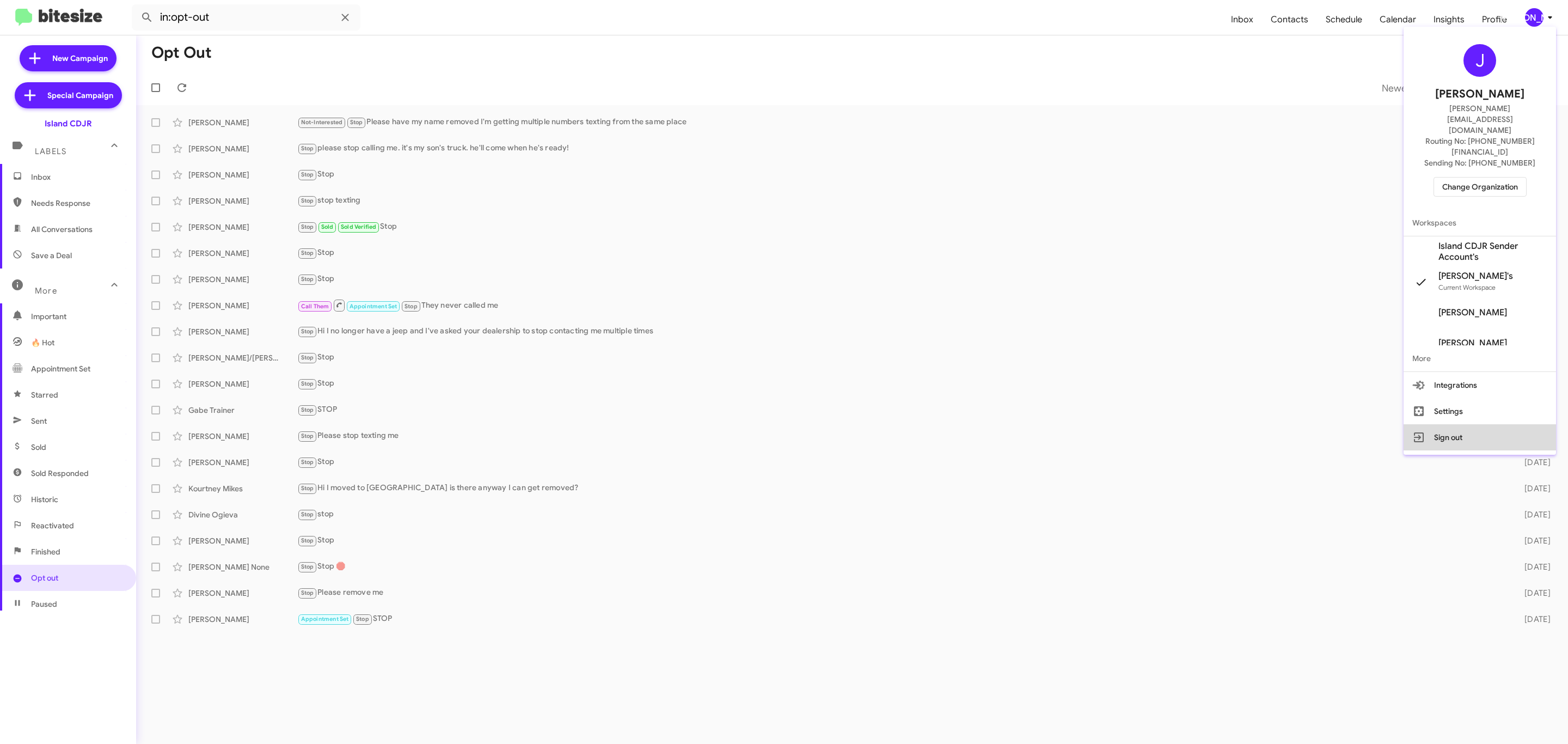
click at [1453, 424] on button "Sign out" at bounding box center [1480, 437] width 153 height 26
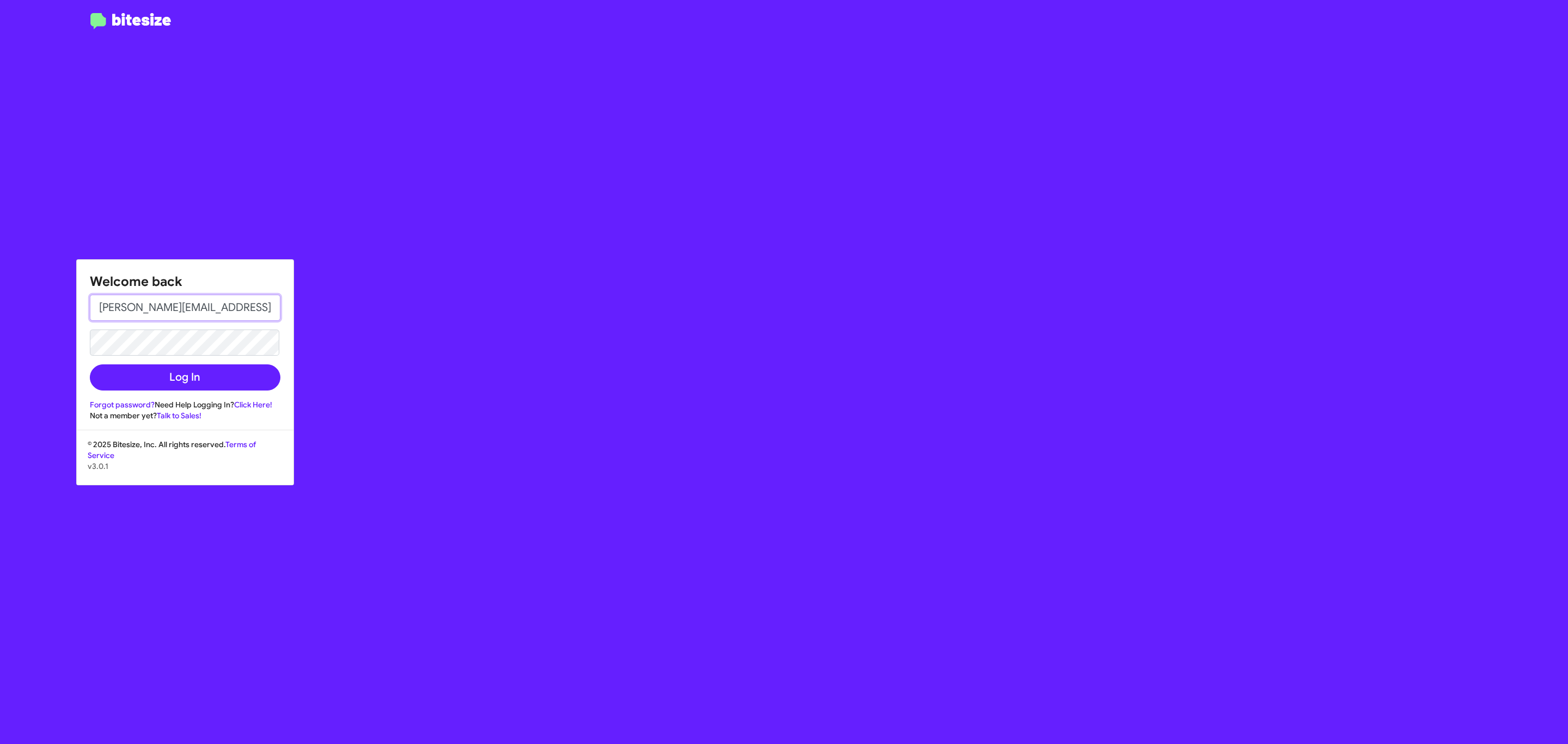
click at [215, 305] on input "[PERSON_NAME][EMAIL_ADDRESS][DOMAIN_NAME]" at bounding box center [185, 308] width 190 height 26
type input "jeks.ocampo1717@gmail.com"
click at [199, 376] on button "Log In" at bounding box center [185, 377] width 190 height 26
